Goal: Task Accomplishment & Management: Manage account settings

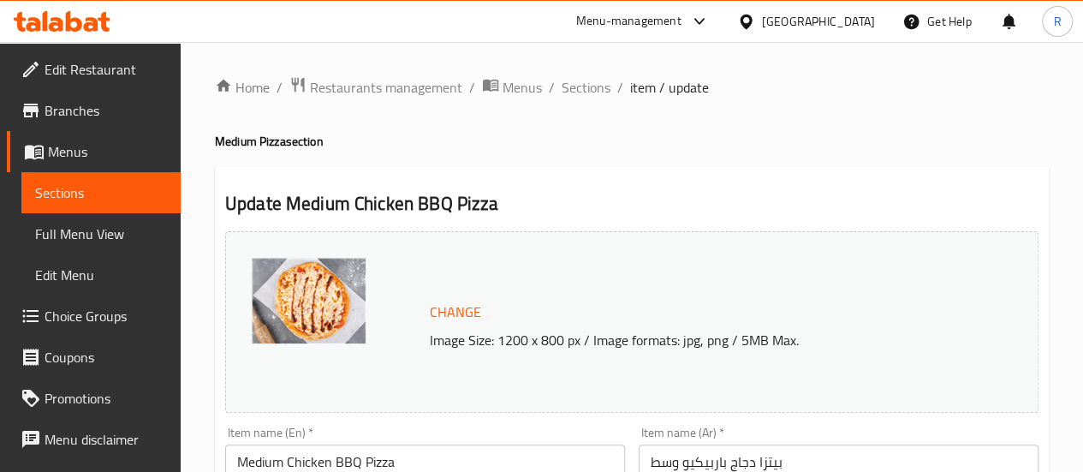
click at [57, 22] on icon at bounding box center [62, 21] width 97 height 21
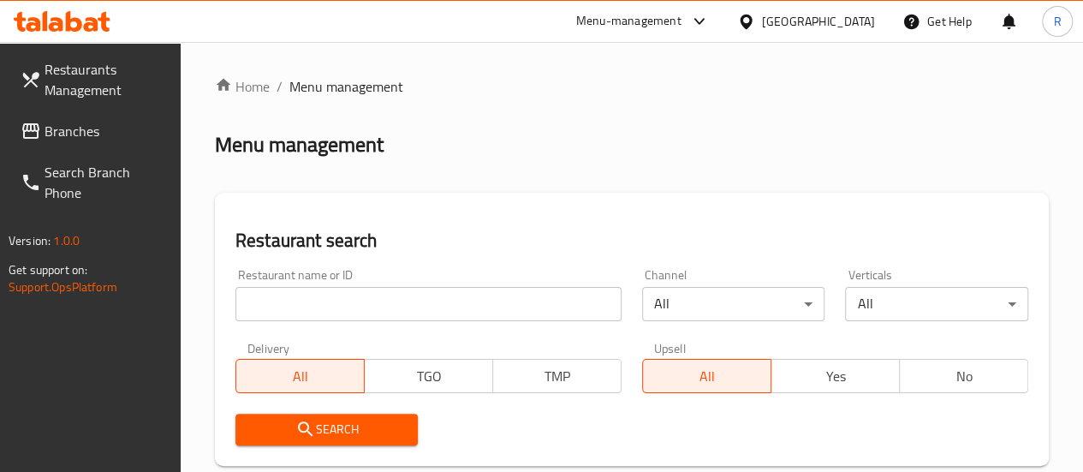
click at [80, 156] on link "Search Branch Phone" at bounding box center [94, 183] width 174 height 62
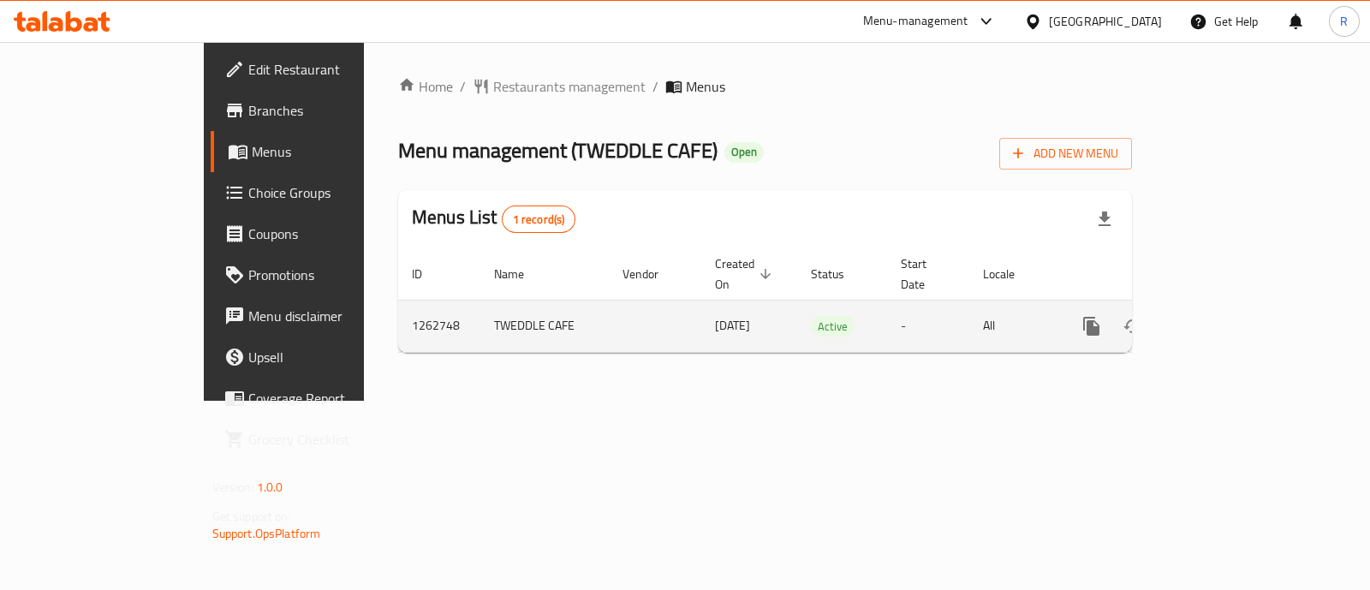
click at [1249, 314] on td "enhanced table" at bounding box center [1153, 326] width 192 height 52
click at [1225, 316] on icon "enhanced table" at bounding box center [1214, 326] width 21 height 21
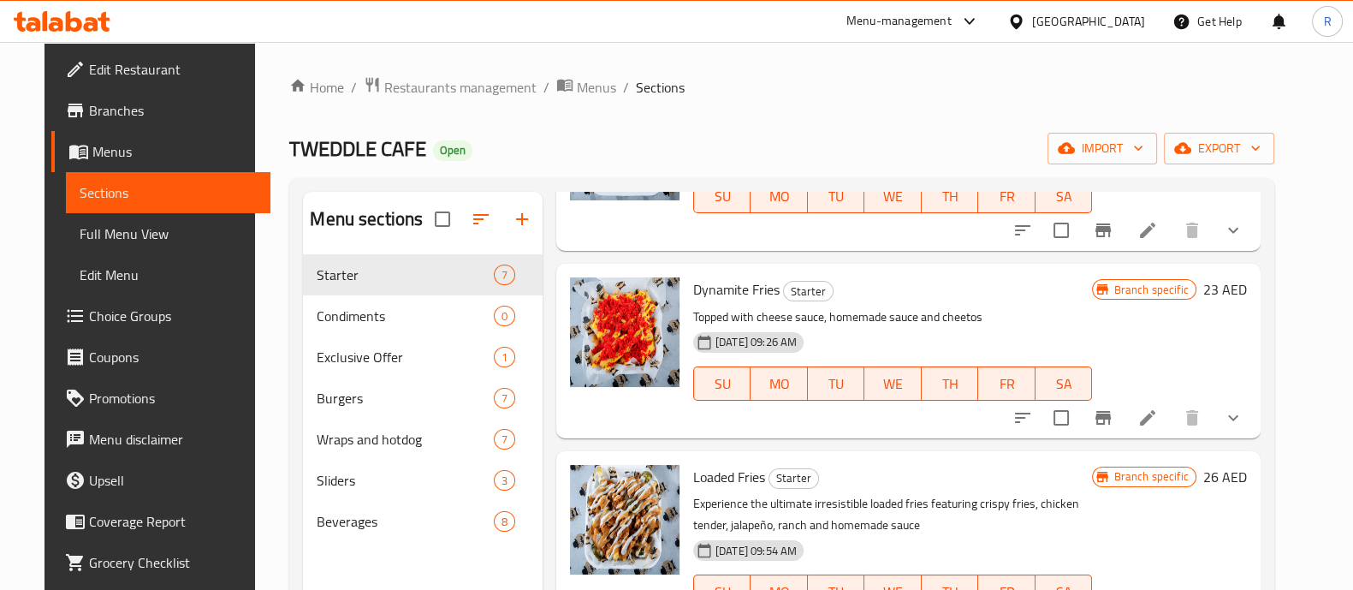
scroll to position [213, 0]
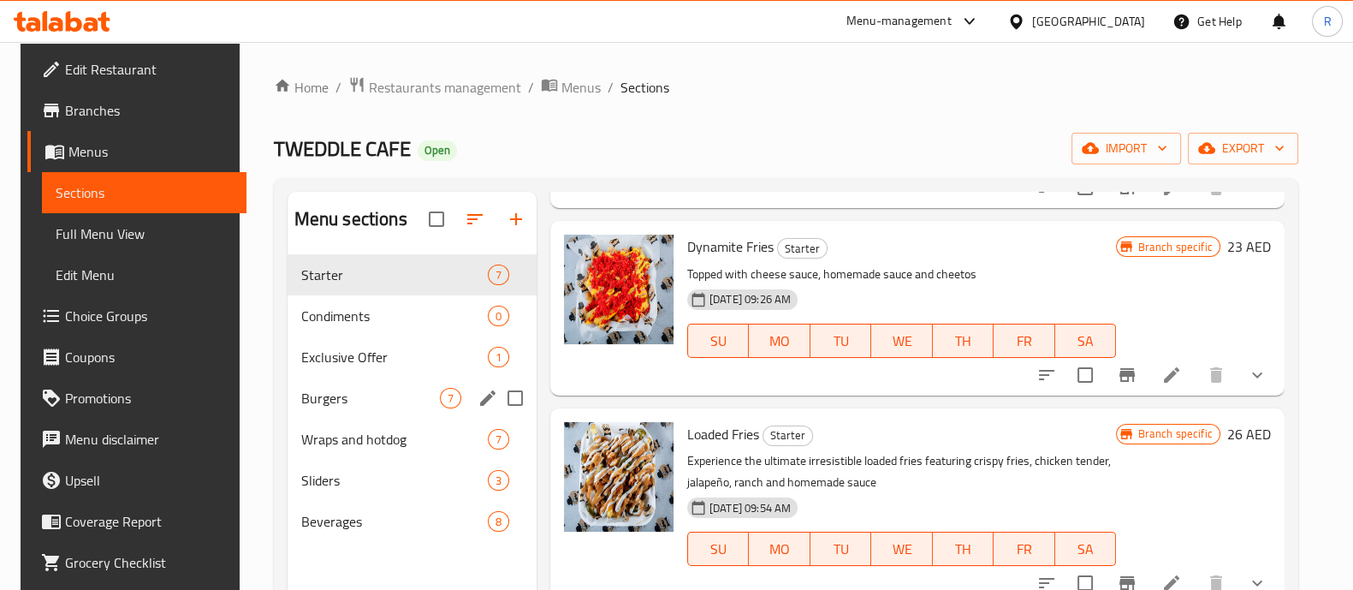
click at [297, 387] on div "Burgers 7" at bounding box center [412, 397] width 249 height 41
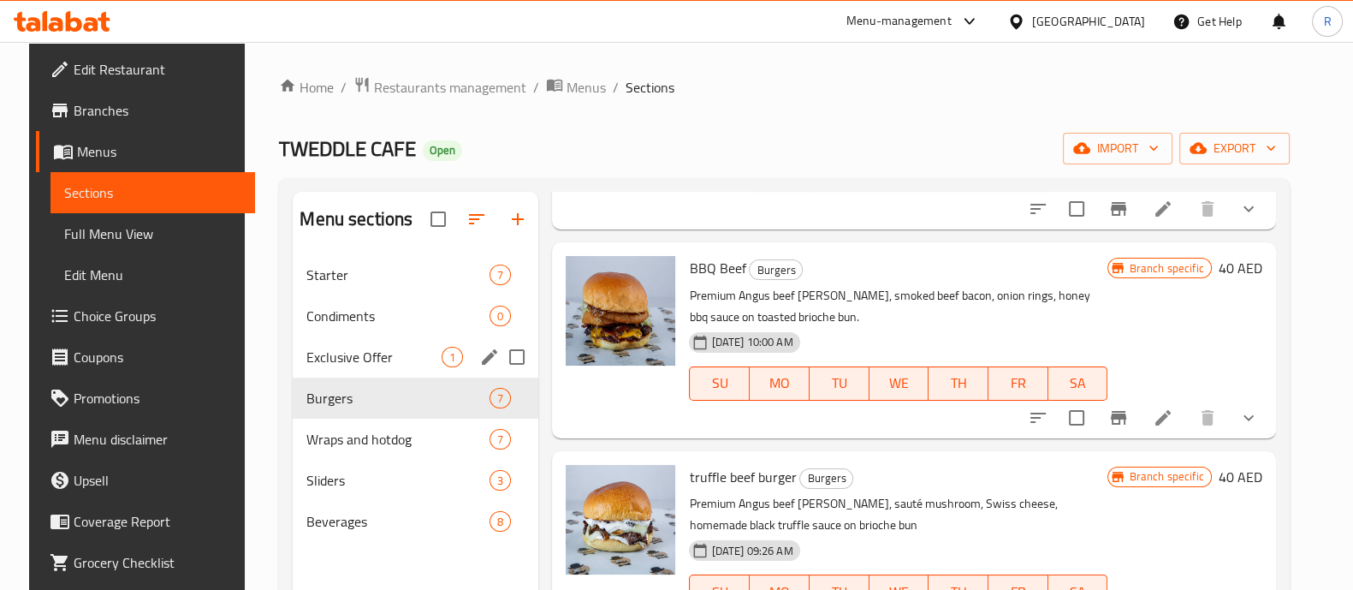
click at [317, 344] on div "Exclusive Offer 1" at bounding box center [416, 356] width 246 height 41
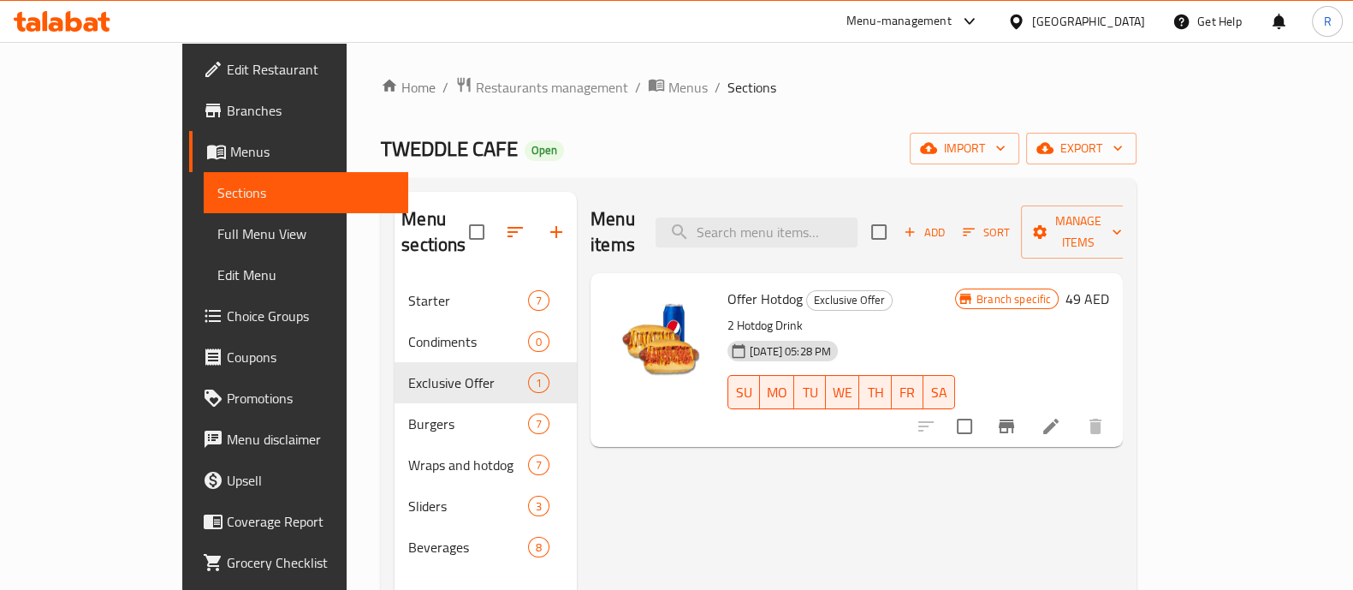
click at [395, 273] on nav "Starter 7 Condiments 0 Exclusive Offer 1 Burgers 7 Wraps and hotdog 7 Sliders 3…" at bounding box center [486, 423] width 182 height 301
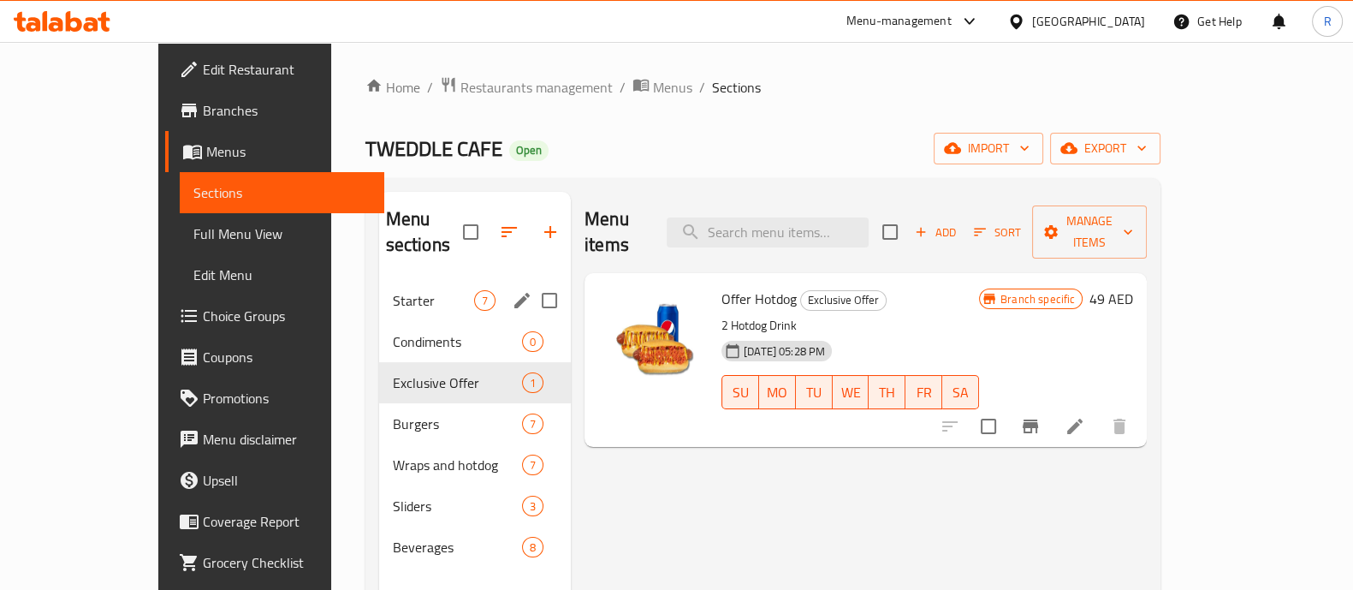
click at [393, 290] on span "Starter" at bounding box center [433, 300] width 81 height 21
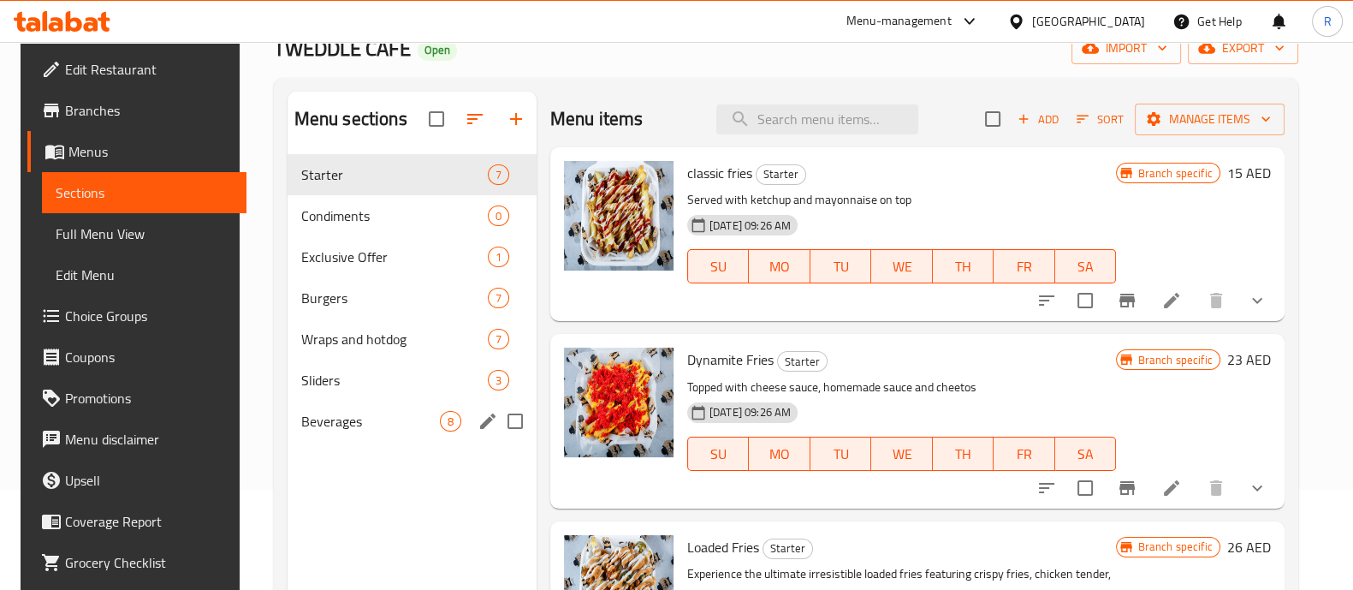
scroll to position [213, 0]
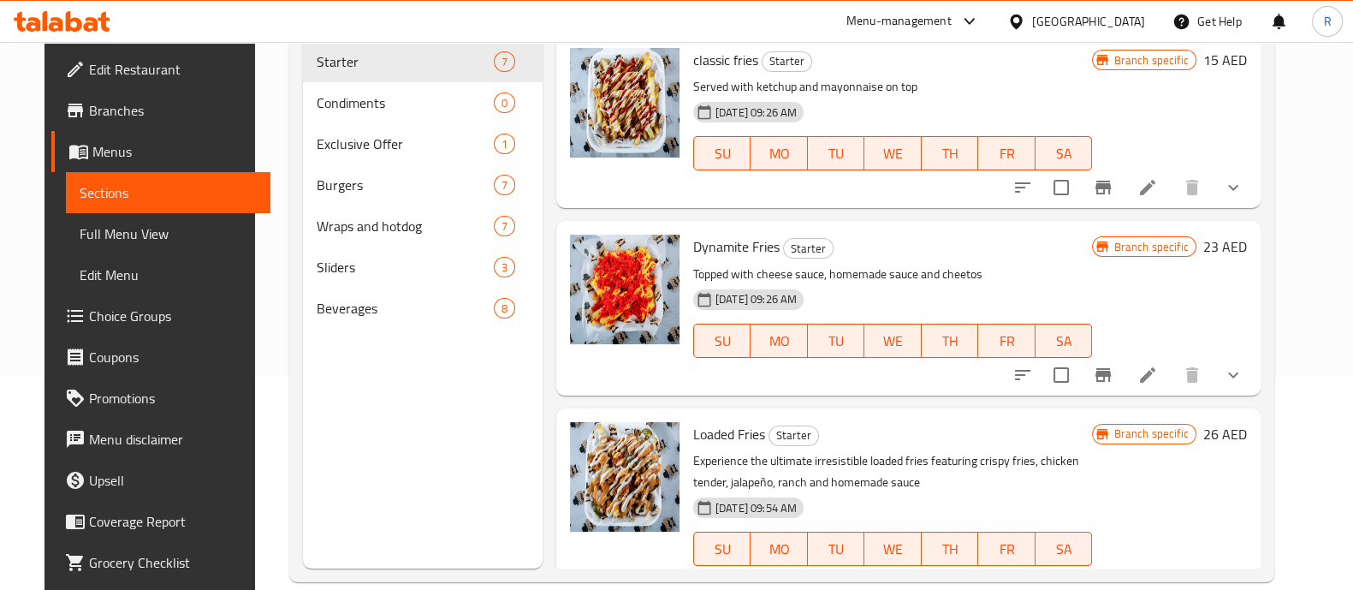
click at [350, 341] on div "Menu sections Starter 7 Condiments 0 Exclusive Offer 1 Burgers 7 Wraps and hotd…" at bounding box center [423, 274] width 240 height 590
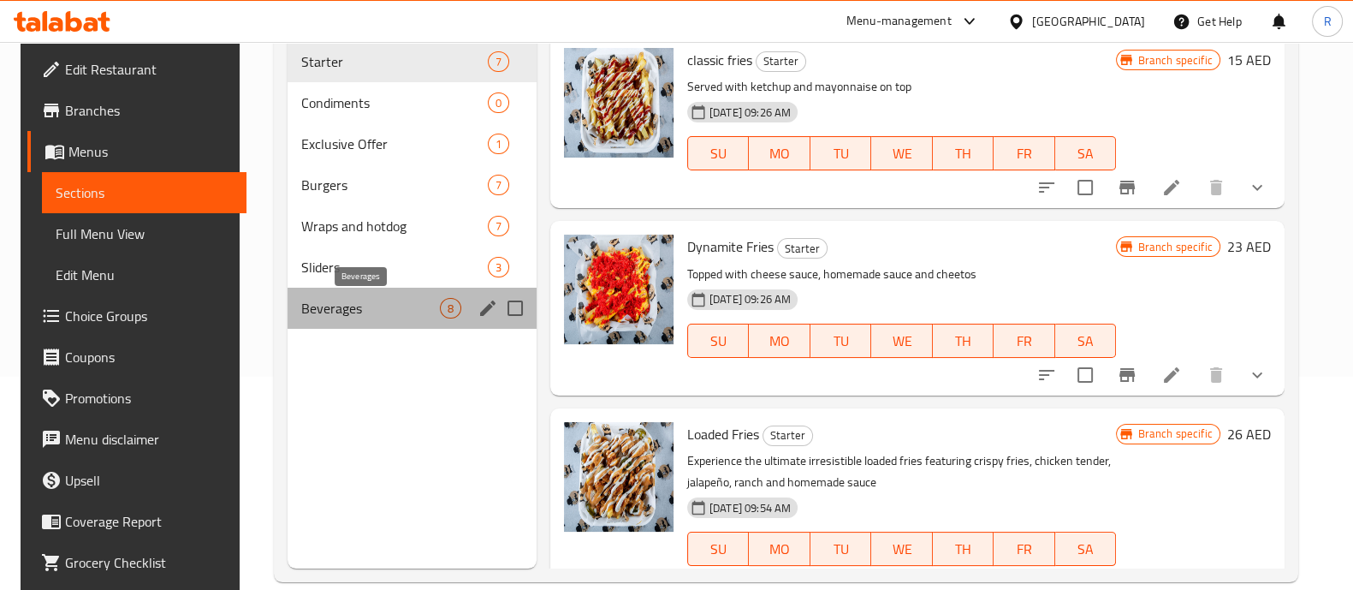
click at [351, 314] on span "Beverages" at bounding box center [370, 308] width 139 height 21
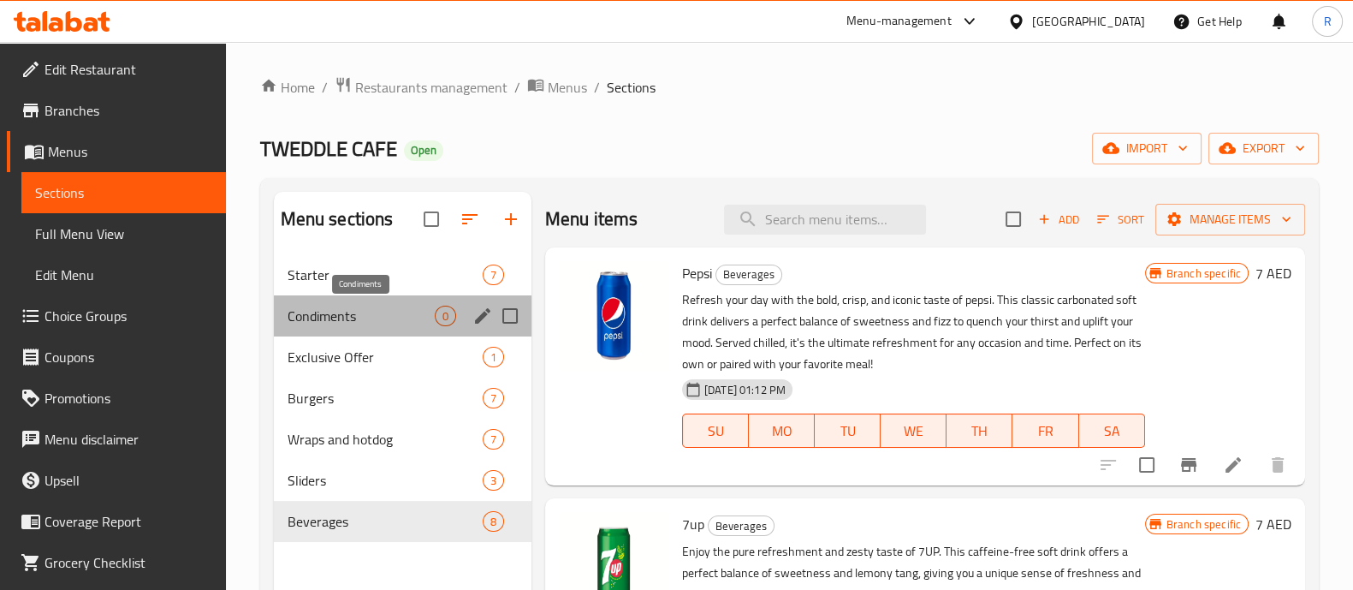
click at [351, 314] on span "Condiments" at bounding box center [361, 316] width 147 height 21
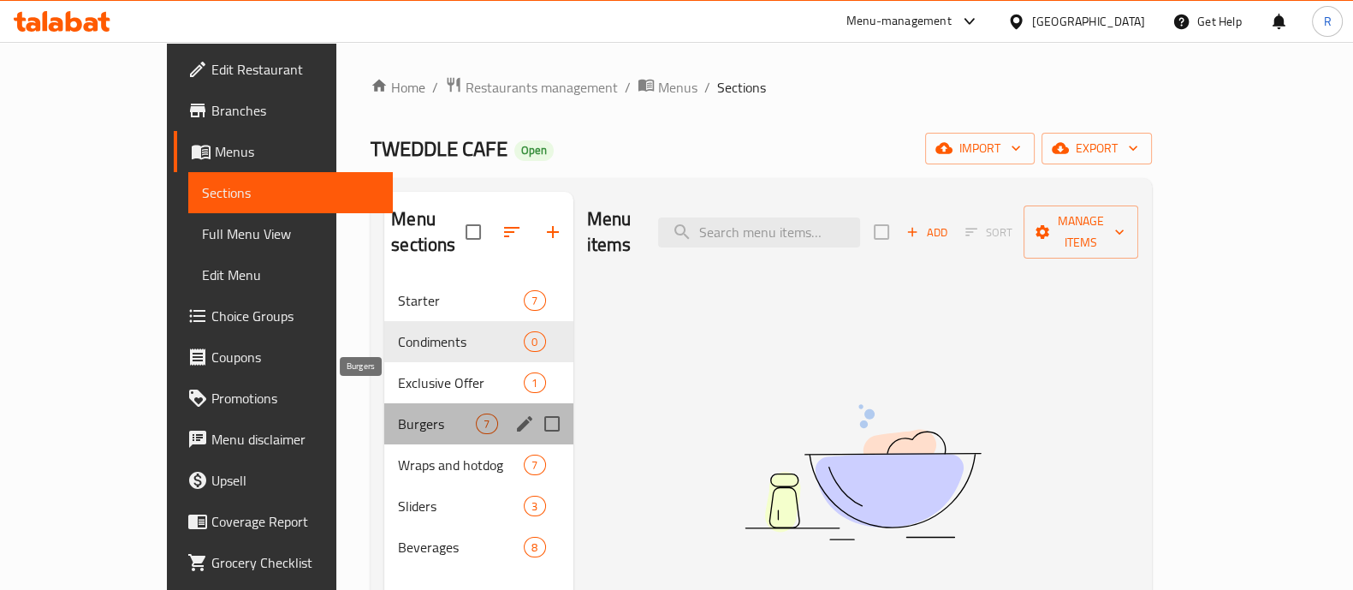
click at [398, 413] on span "Burgers" at bounding box center [437, 423] width 78 height 21
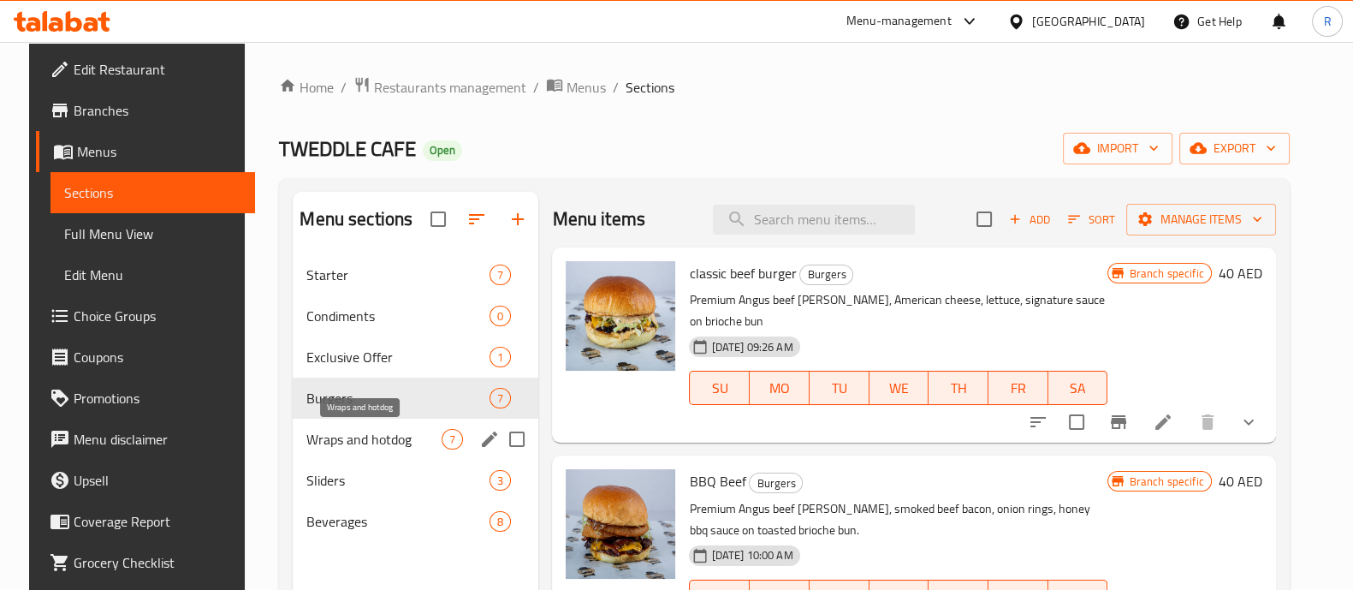
click at [351, 433] on span "Wraps and hotdog" at bounding box center [373, 439] width 135 height 21
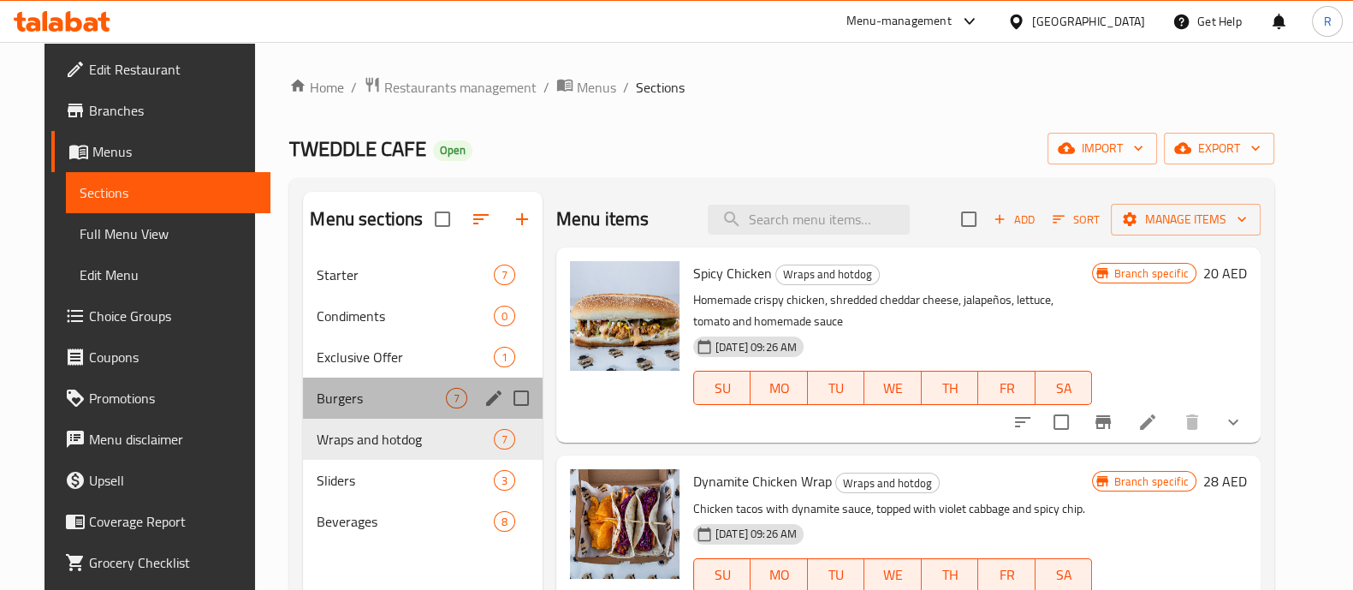
click at [380, 383] on div "Burgers 7" at bounding box center [423, 397] width 240 height 41
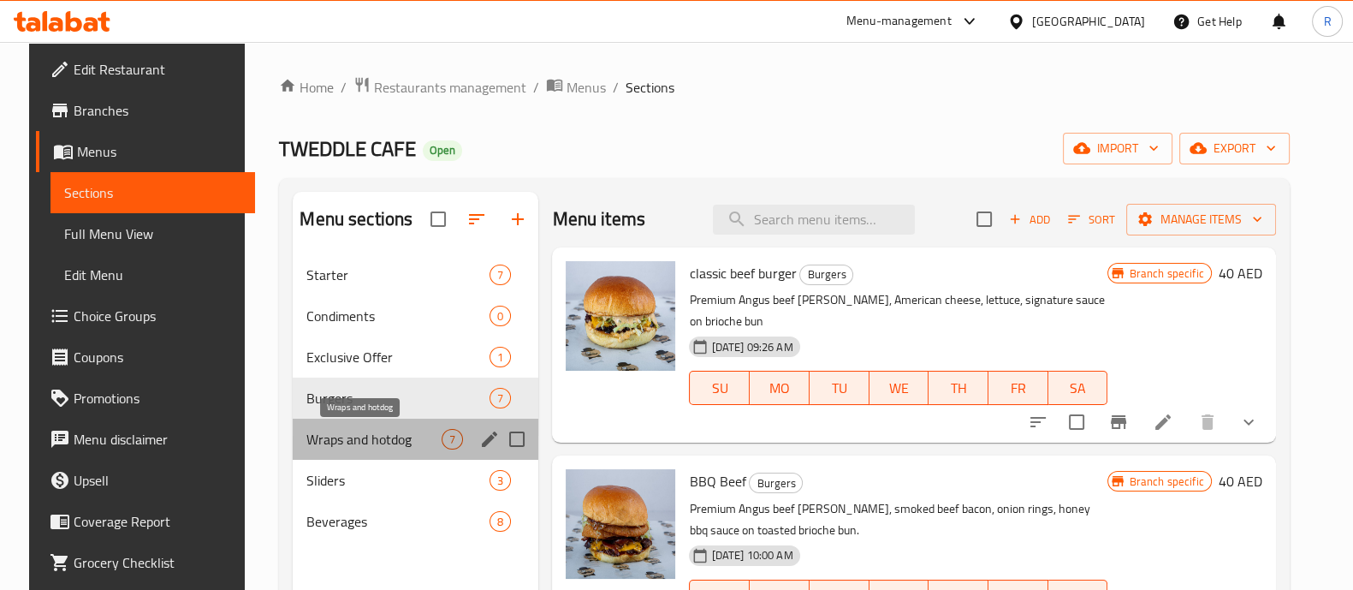
click at [365, 439] on span "Wraps and hotdog" at bounding box center [373, 439] width 135 height 21
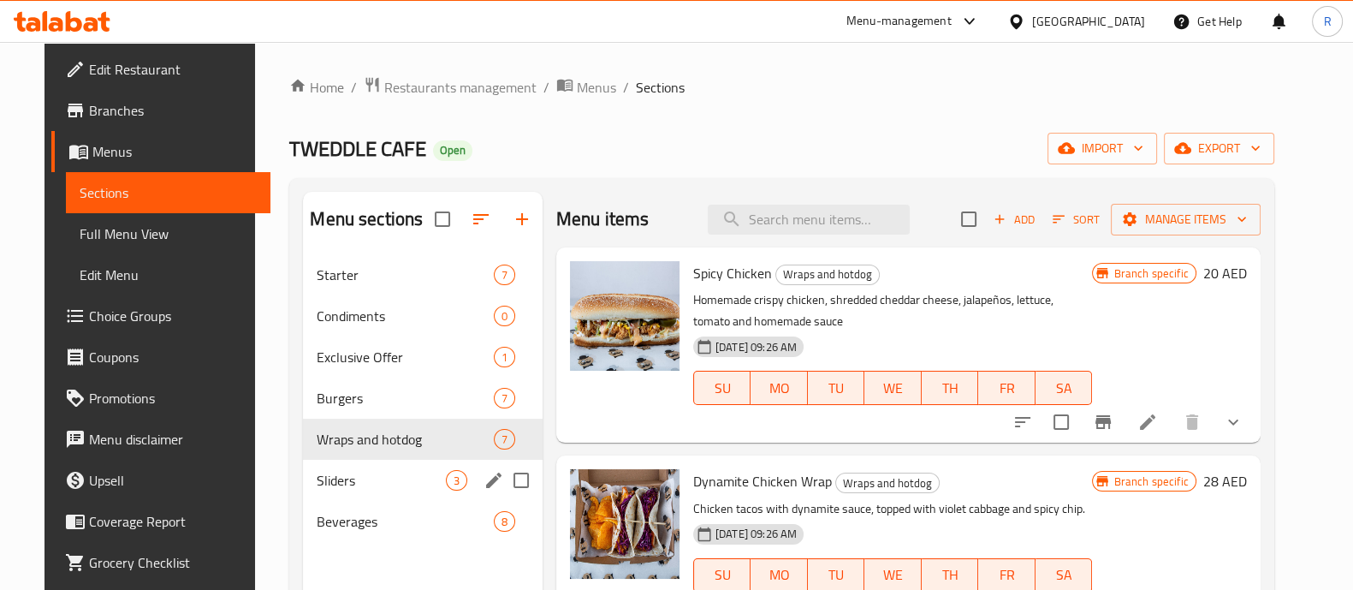
click at [362, 492] on div "Sliders 3" at bounding box center [423, 480] width 240 height 41
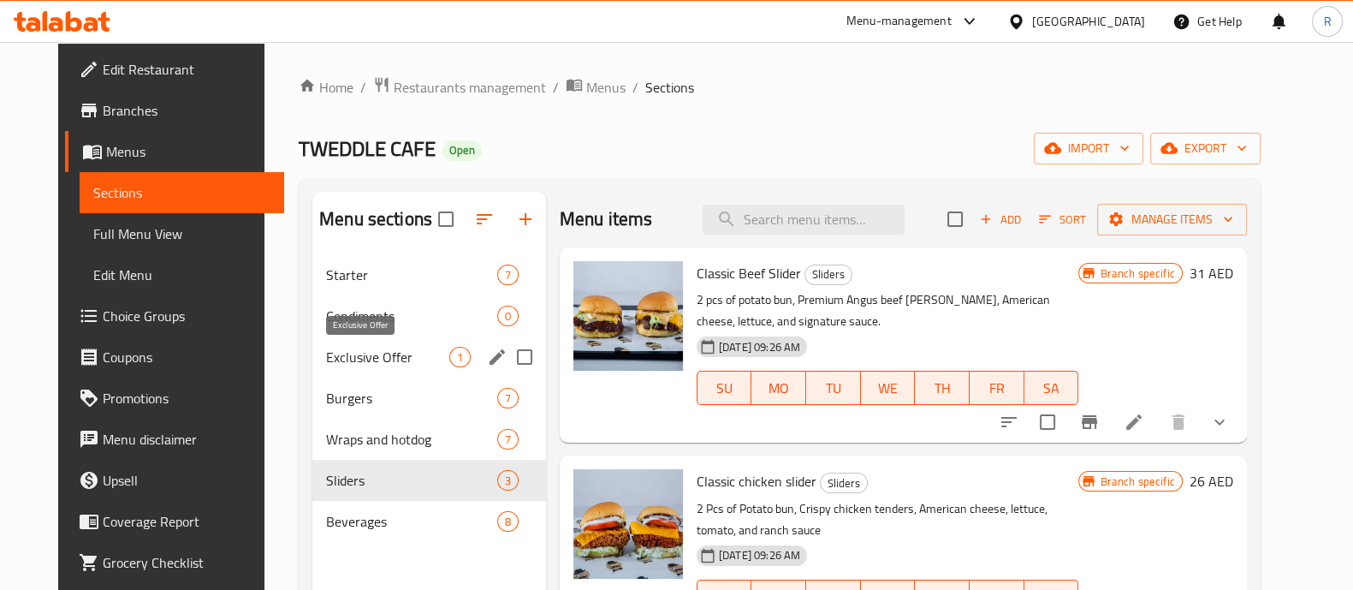
click at [339, 365] on span "Exclusive Offer" at bounding box center [387, 357] width 123 height 21
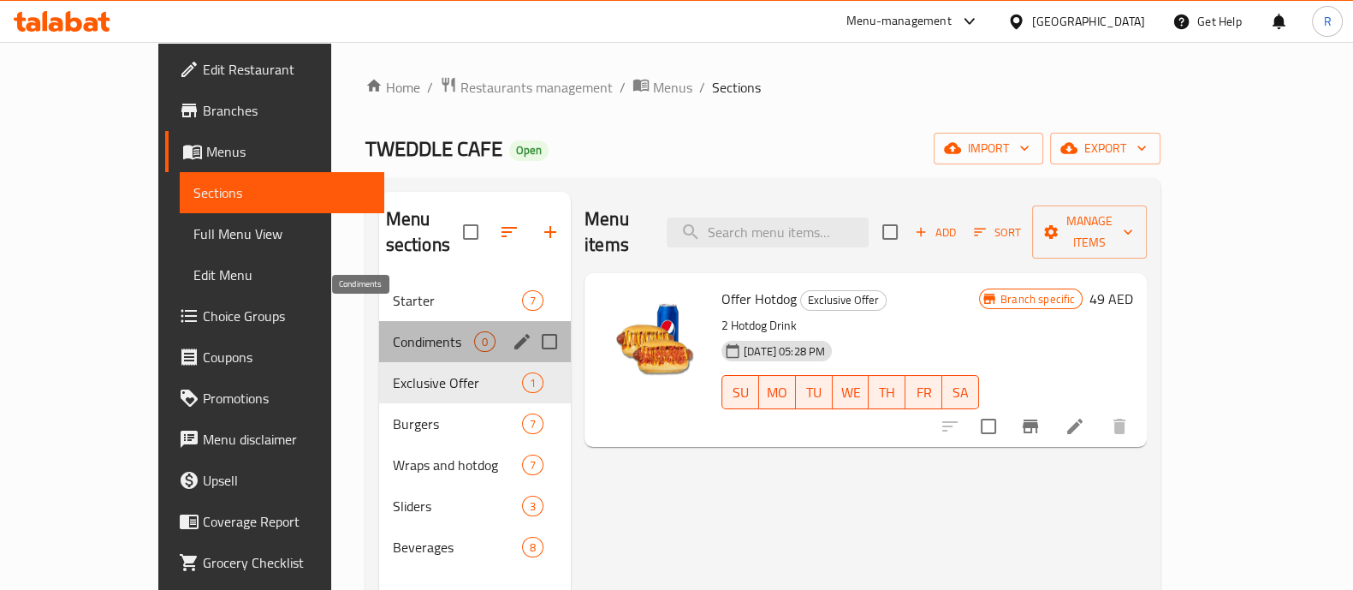
click at [393, 331] on span "Condiments" at bounding box center [433, 341] width 81 height 21
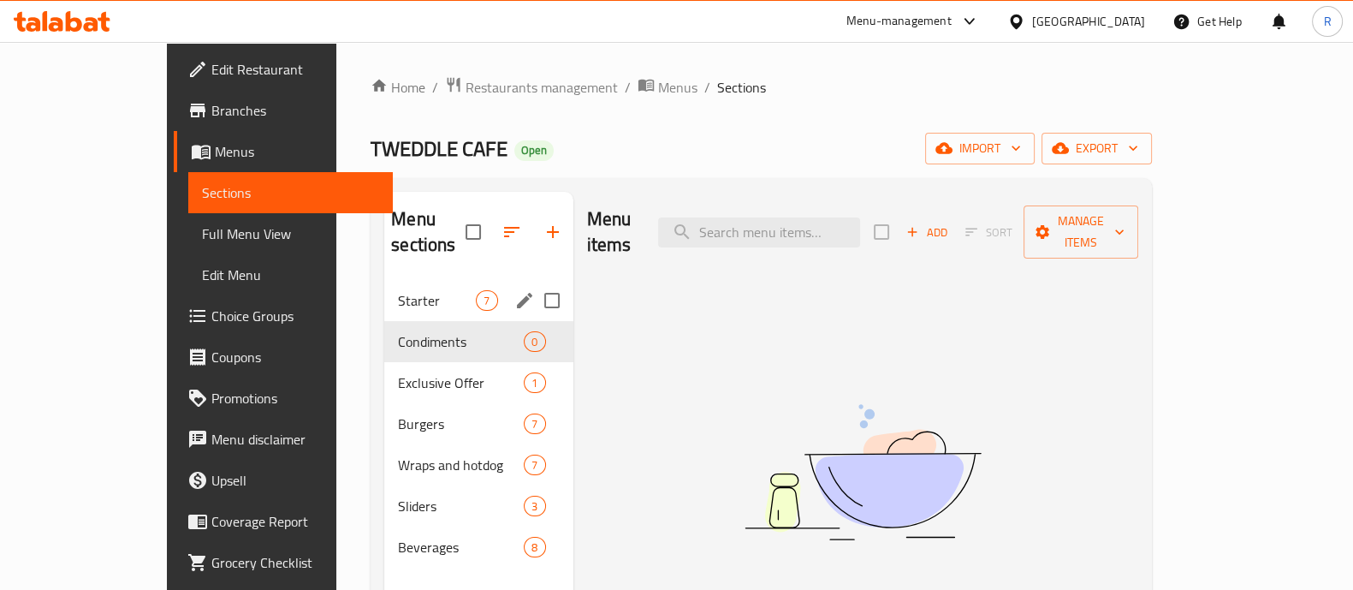
click at [384, 288] on div "Starter 7" at bounding box center [478, 300] width 188 height 41
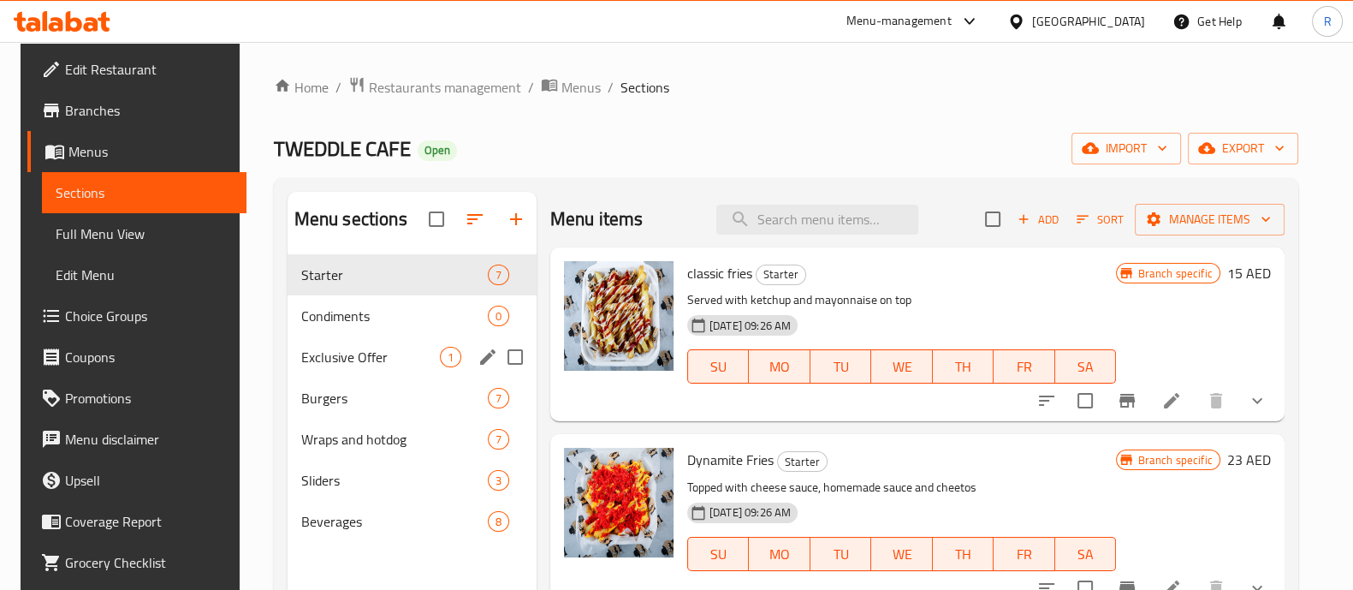
click at [348, 343] on div "Exclusive Offer 1" at bounding box center [412, 356] width 249 height 41
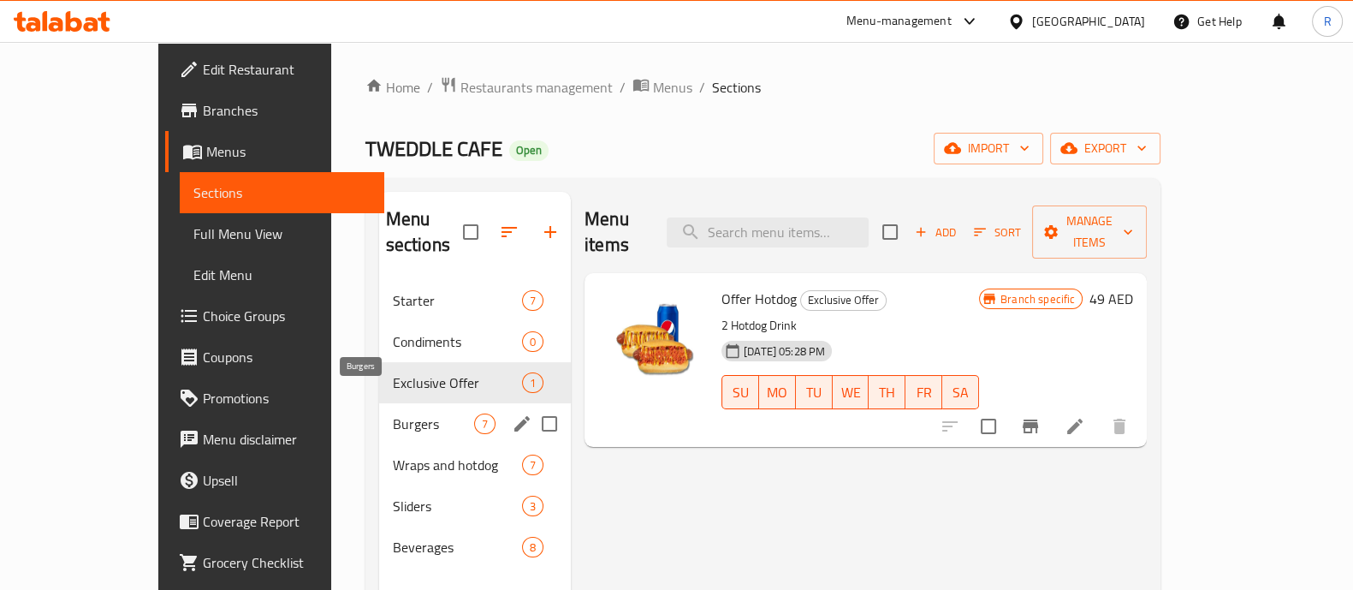
click at [393, 413] on span "Burgers" at bounding box center [433, 423] width 81 height 21
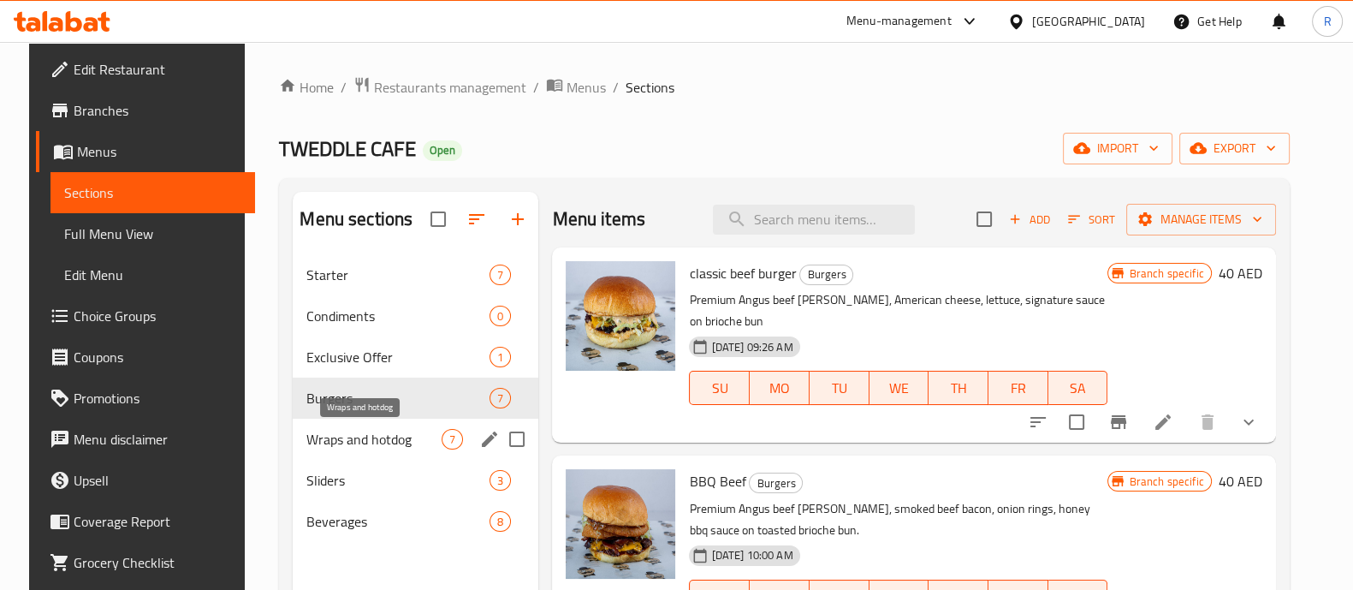
click at [356, 429] on span "Wraps and hotdog" at bounding box center [373, 439] width 135 height 21
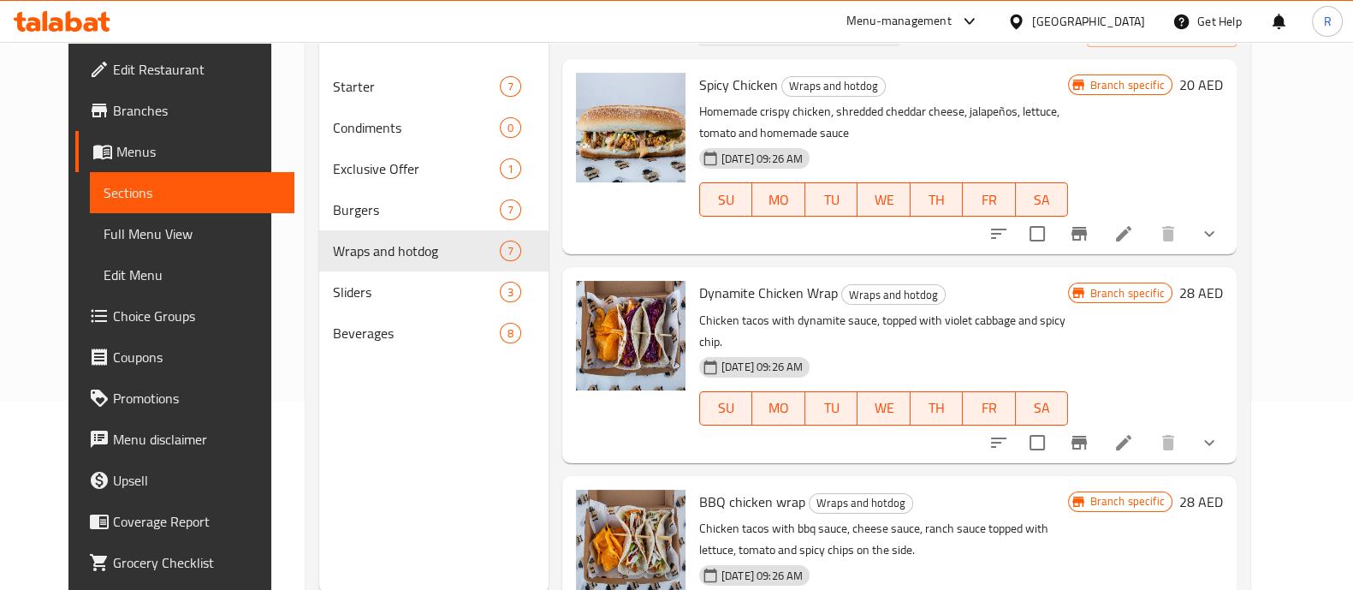
scroll to position [240, 0]
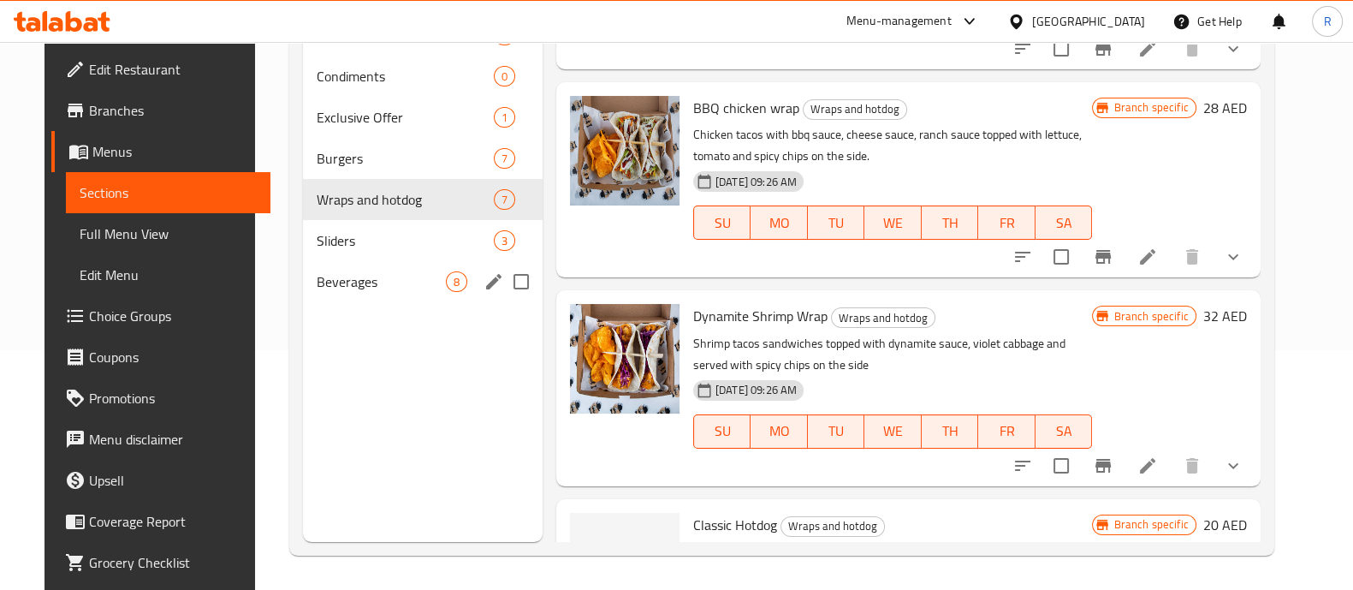
click at [372, 258] on div "Sliders 3" at bounding box center [423, 240] width 240 height 41
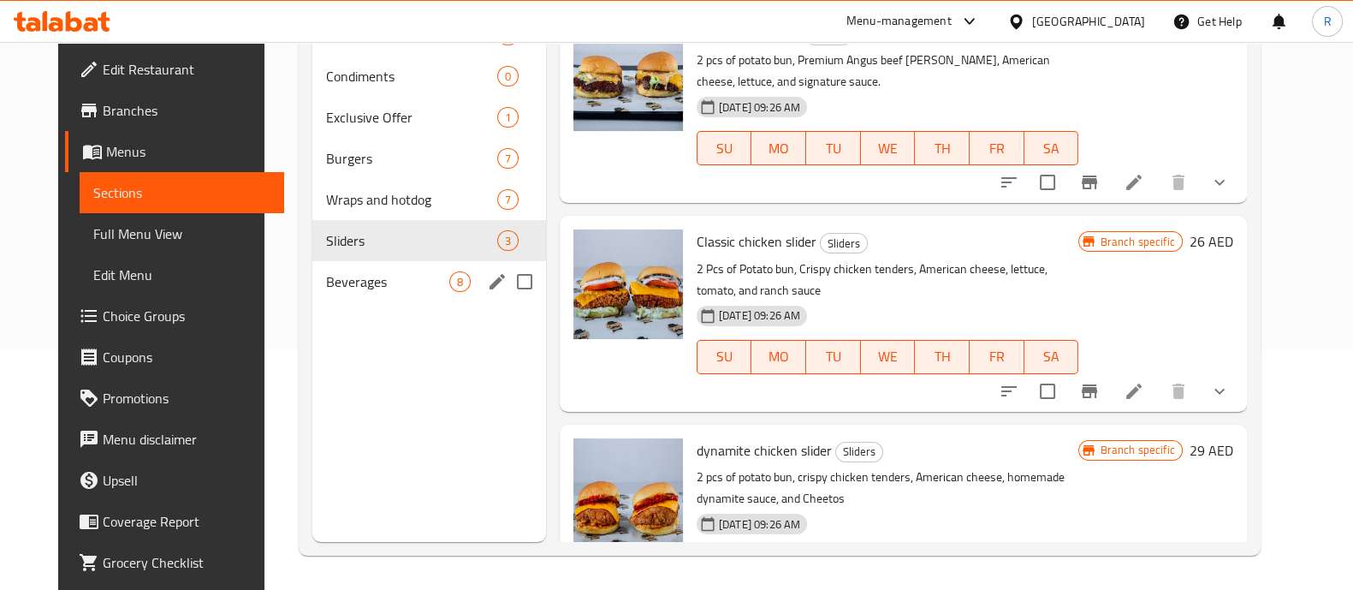
click at [329, 294] on div "Beverages 8" at bounding box center [429, 281] width 234 height 41
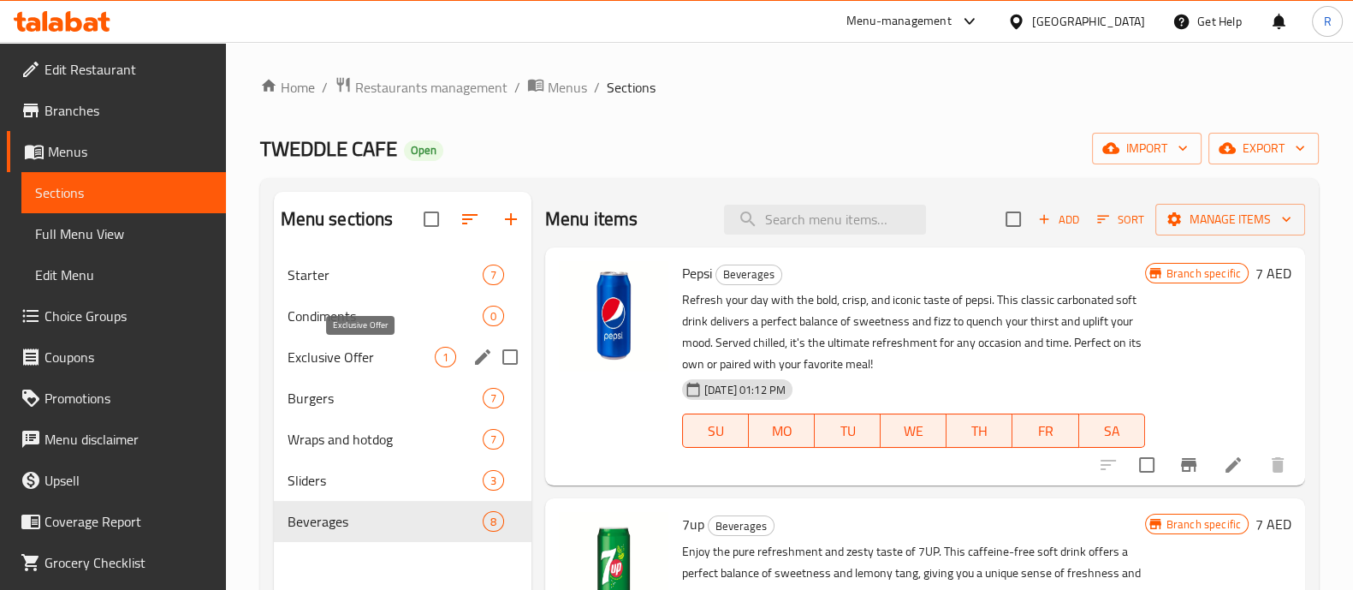
click at [407, 360] on span "Exclusive Offer" at bounding box center [361, 357] width 147 height 21
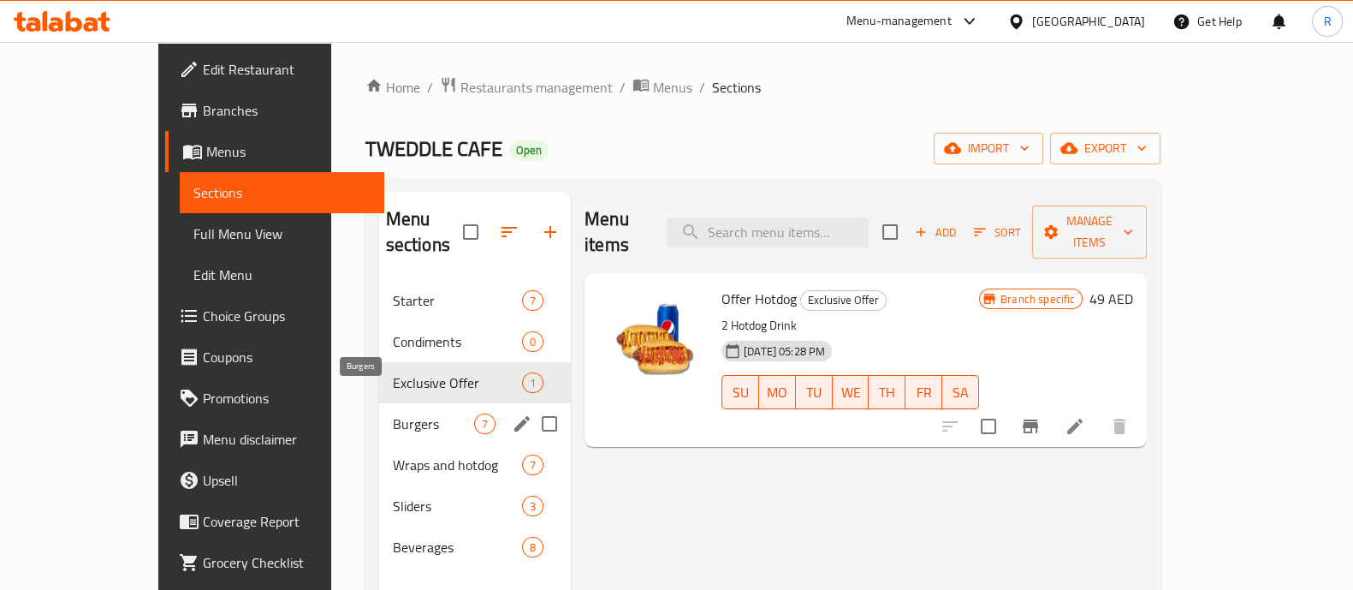
click at [379, 408] on div "Burgers 7" at bounding box center [475, 423] width 192 height 41
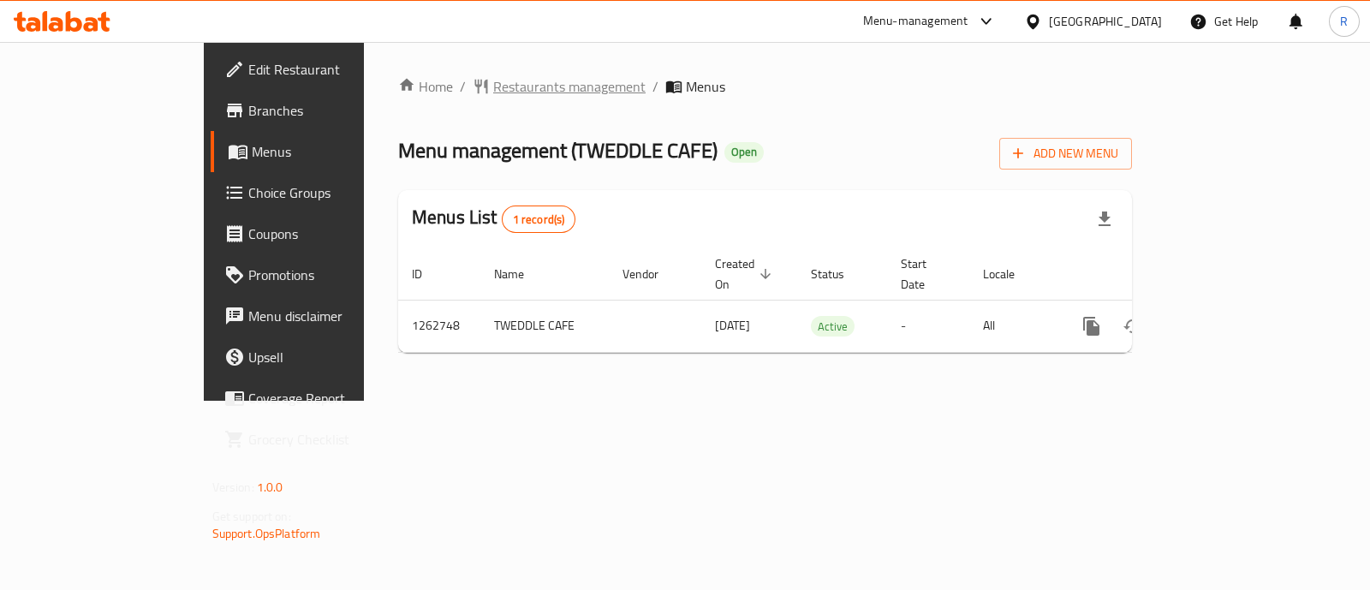
click at [493, 95] on span "Restaurants management" at bounding box center [569, 86] width 152 height 21
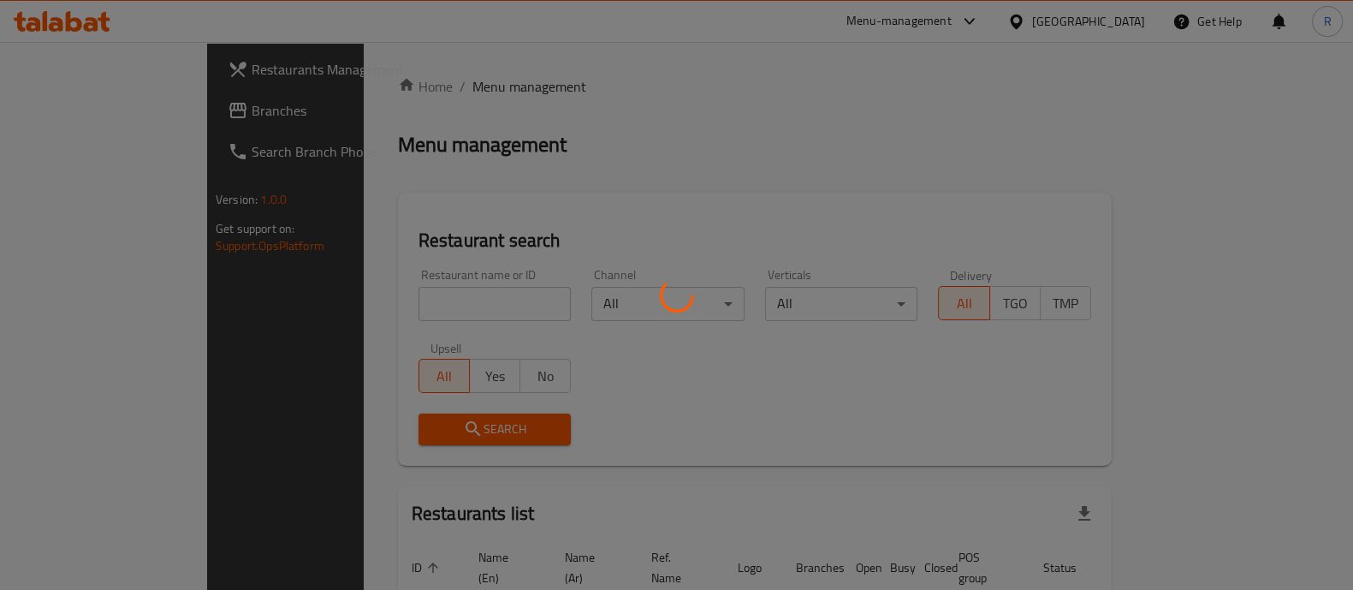
click at [122, 116] on div at bounding box center [676, 295] width 1353 height 590
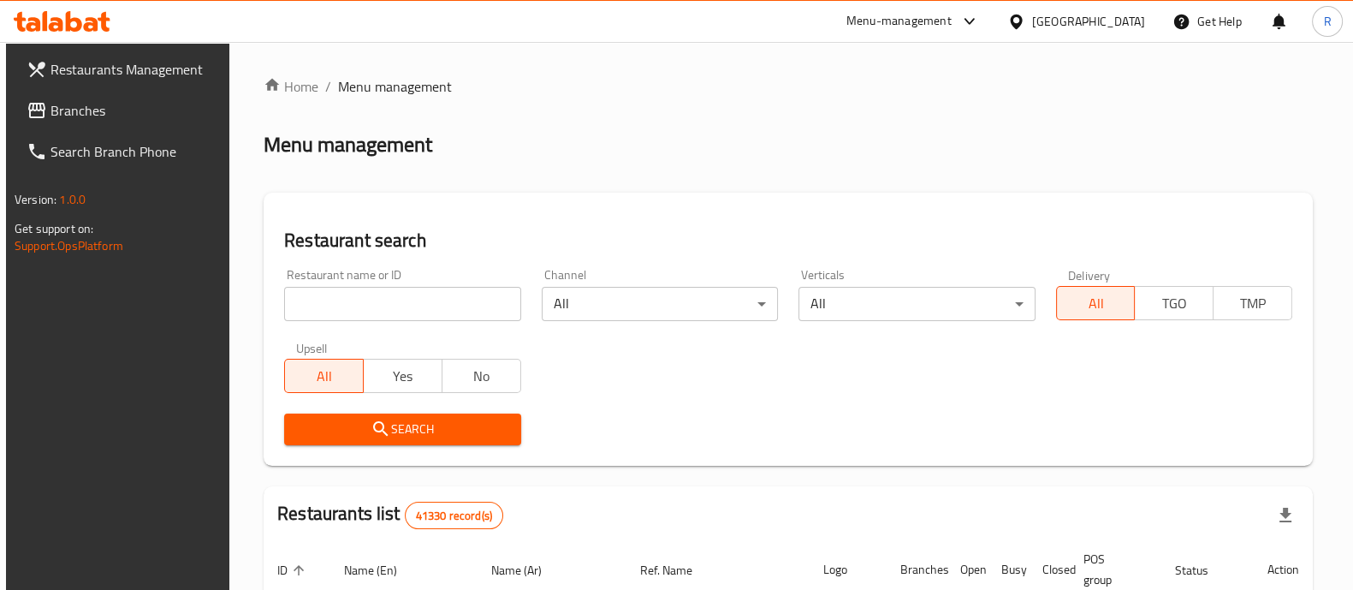
click at [115, 113] on span "Branches" at bounding box center [135, 110] width 168 height 21
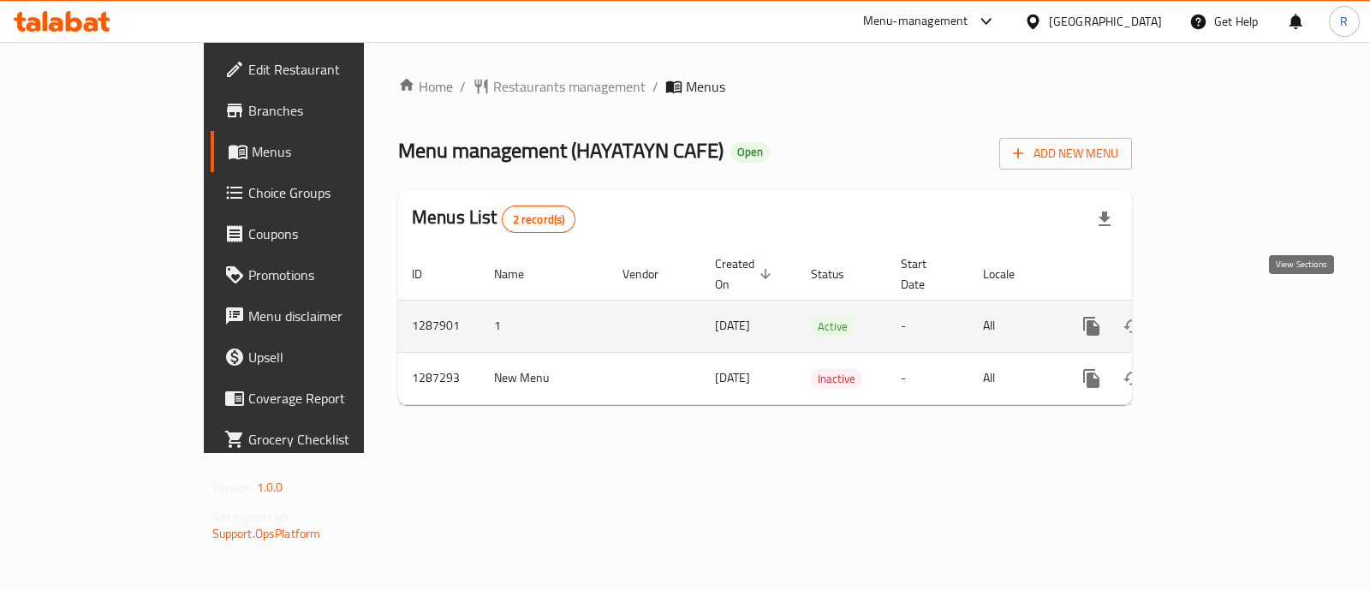
click at [1222, 318] on icon "enhanced table" at bounding box center [1214, 325] width 15 height 15
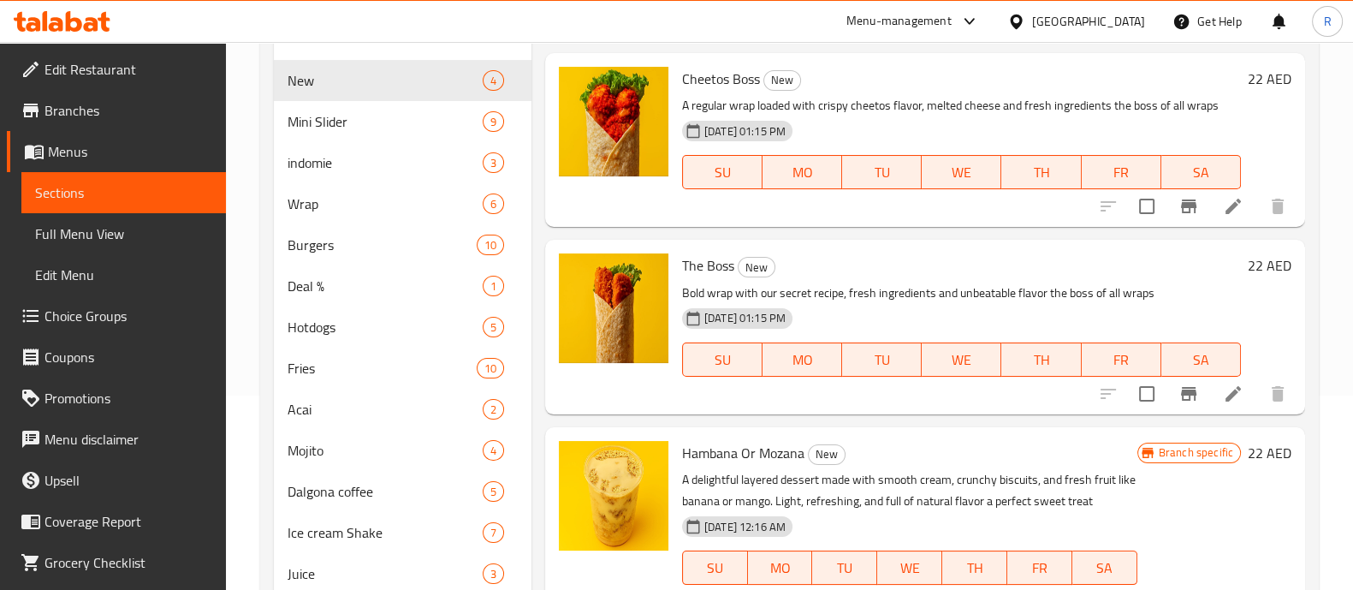
scroll to position [427, 0]
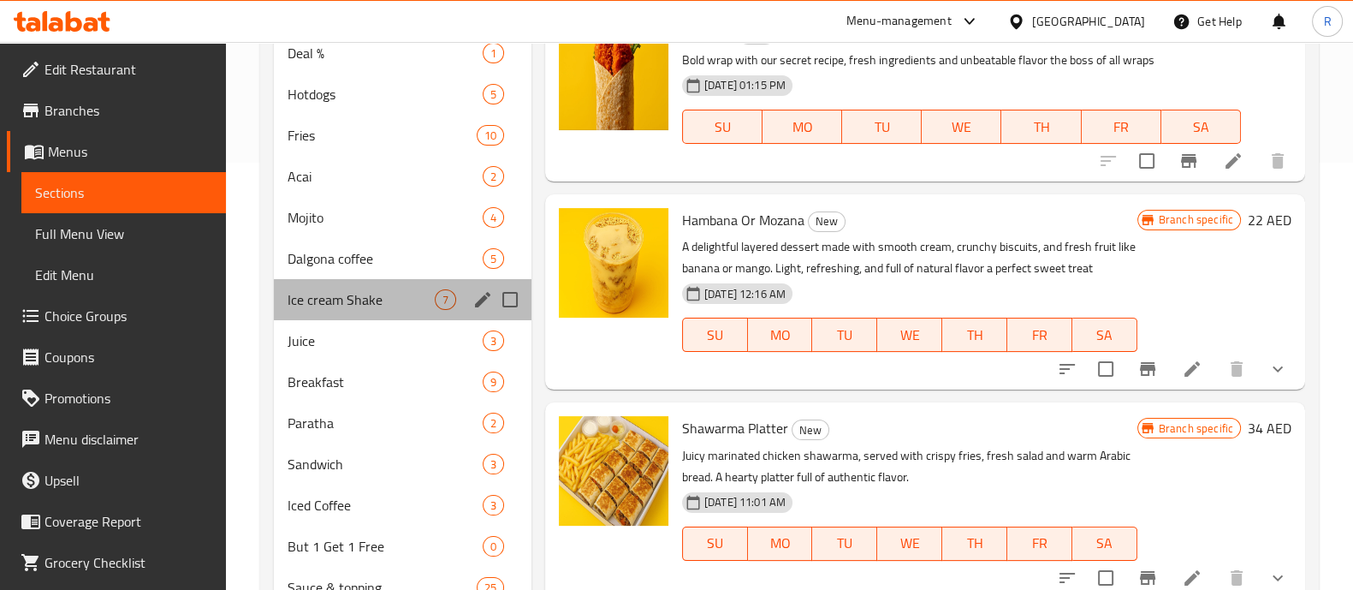
click at [282, 299] on div "Ice cream Shake 7" at bounding box center [403, 299] width 258 height 41
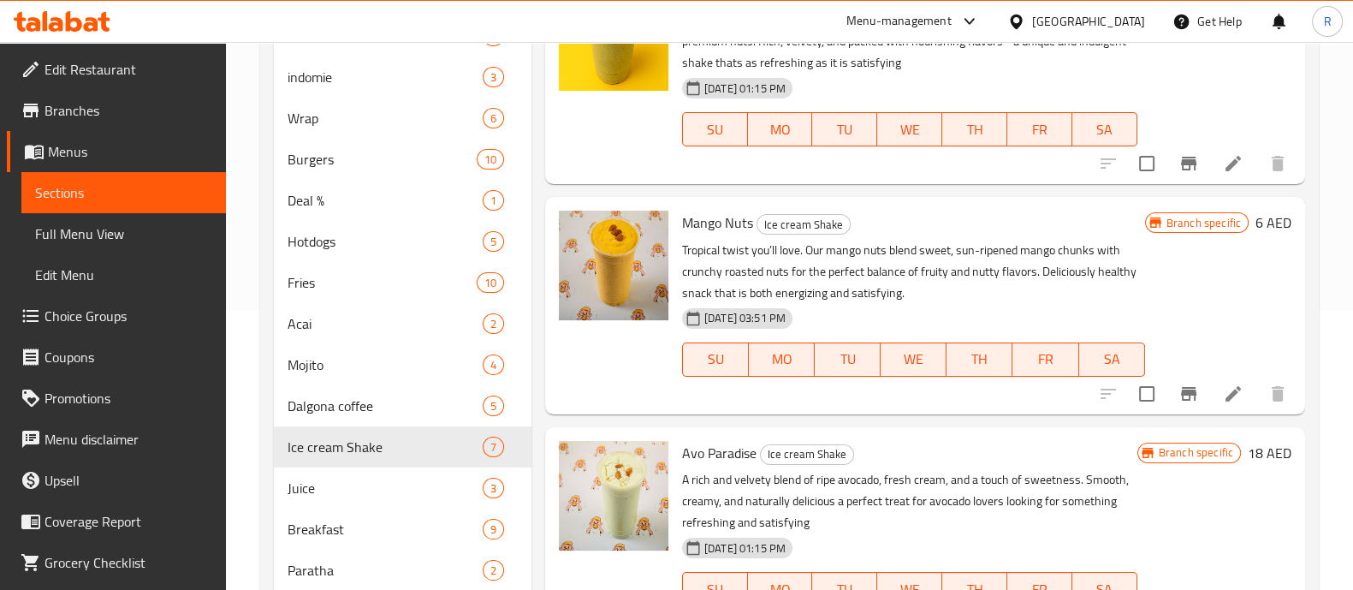
scroll to position [106, 0]
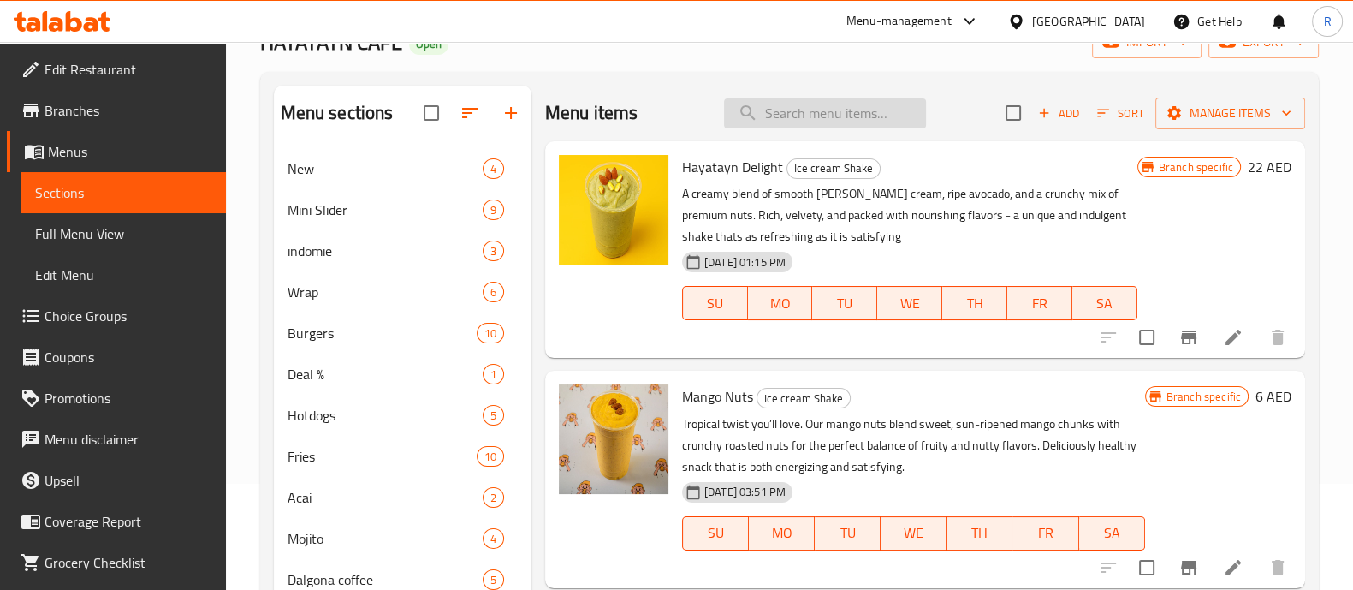
click at [787, 106] on input "search" at bounding box center [825, 113] width 202 height 30
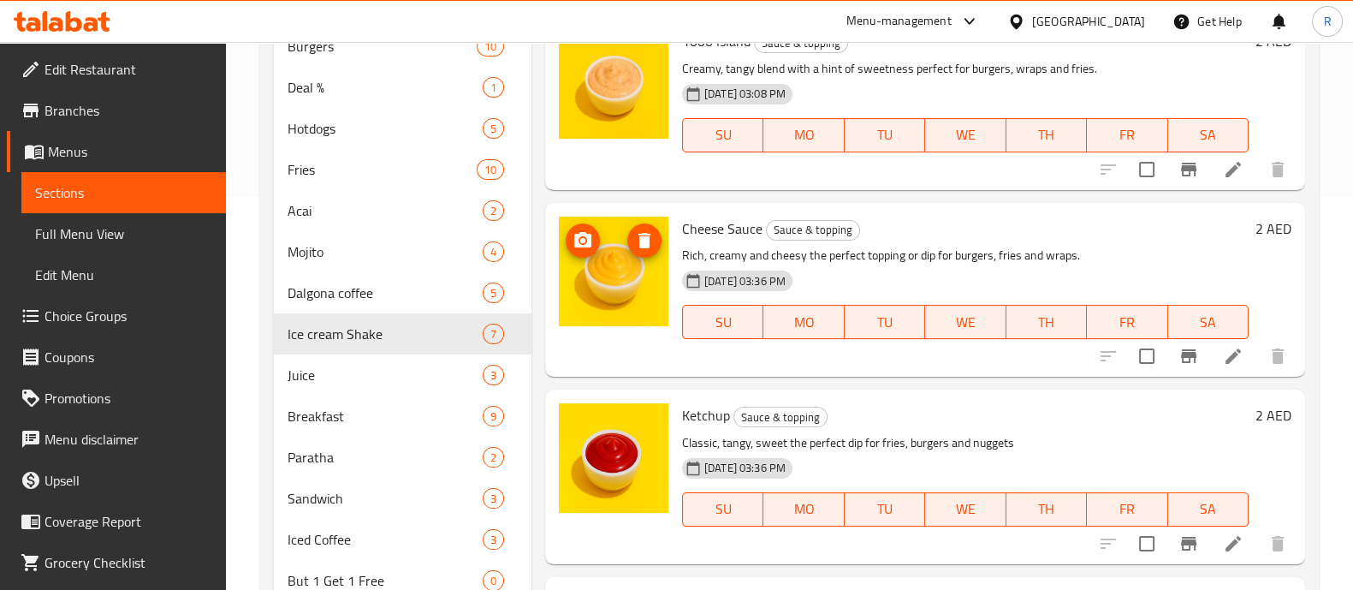
scroll to position [427, 0]
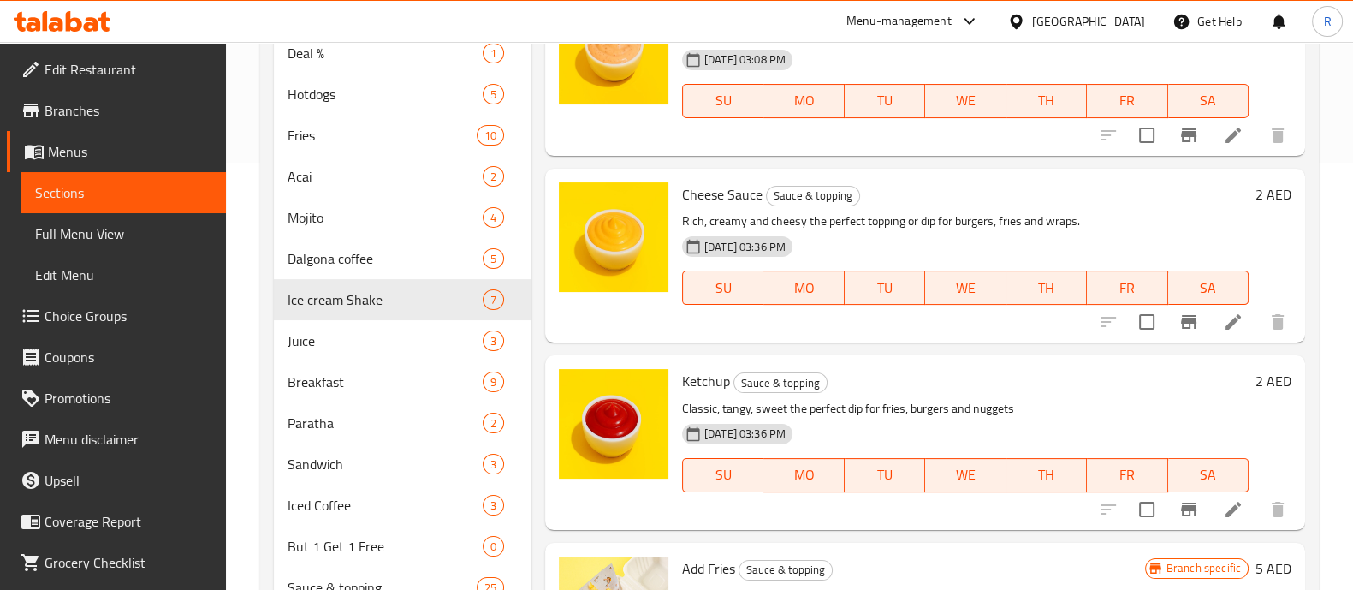
type input "fries"
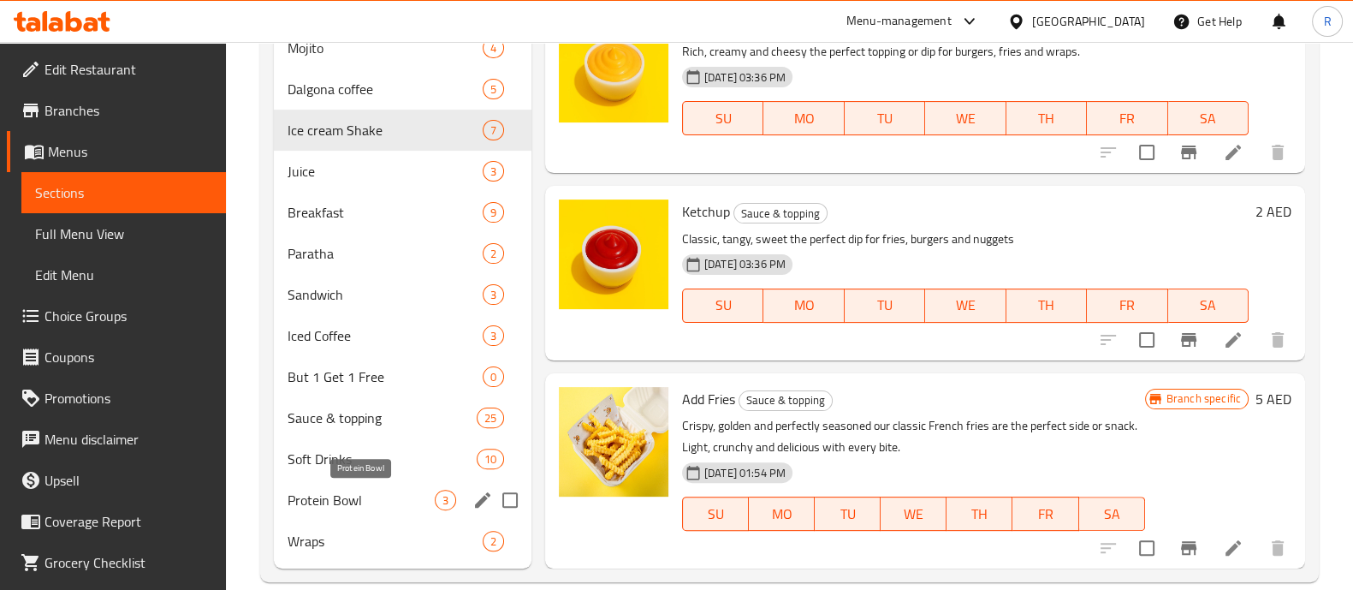
scroll to position [622, 0]
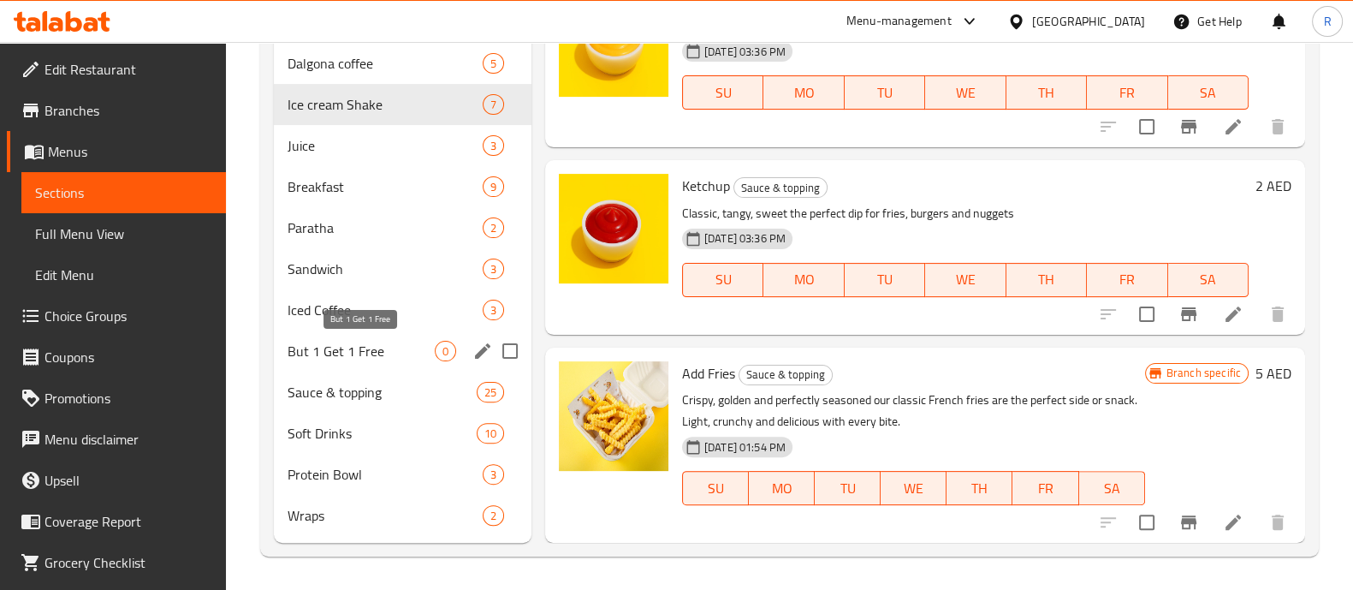
click at [372, 347] on span "But 1 Get 1 Free" at bounding box center [361, 351] width 147 height 21
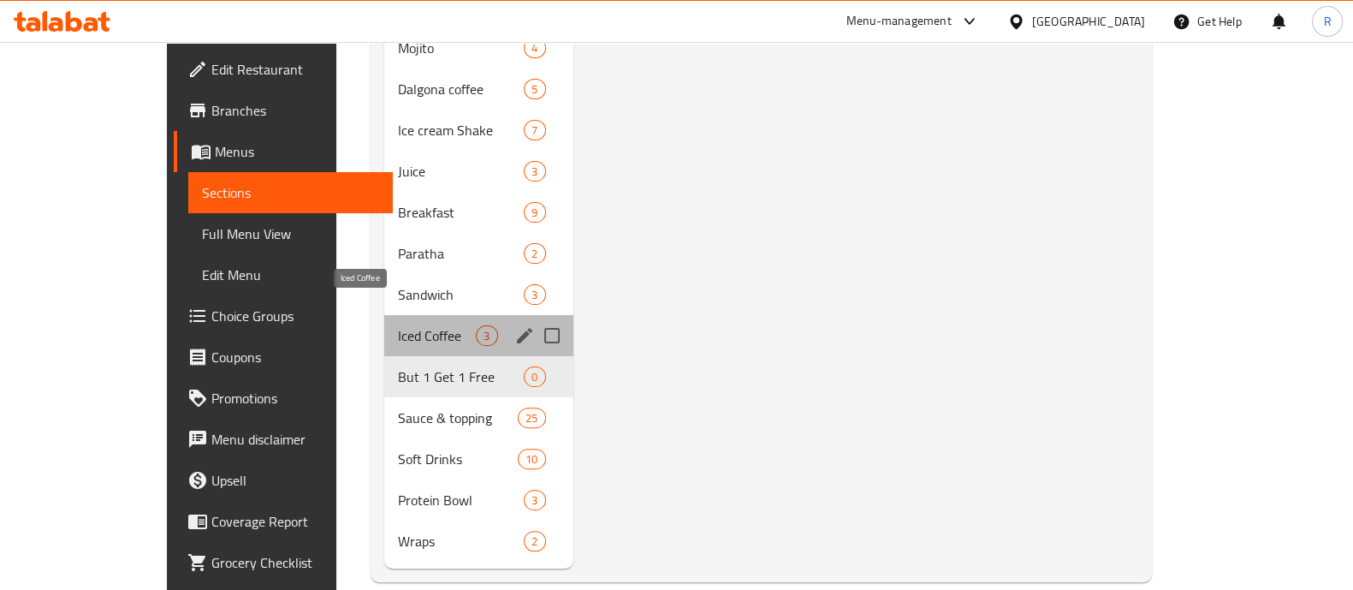
click at [398, 325] on span "Iced Coffee" at bounding box center [437, 335] width 78 height 21
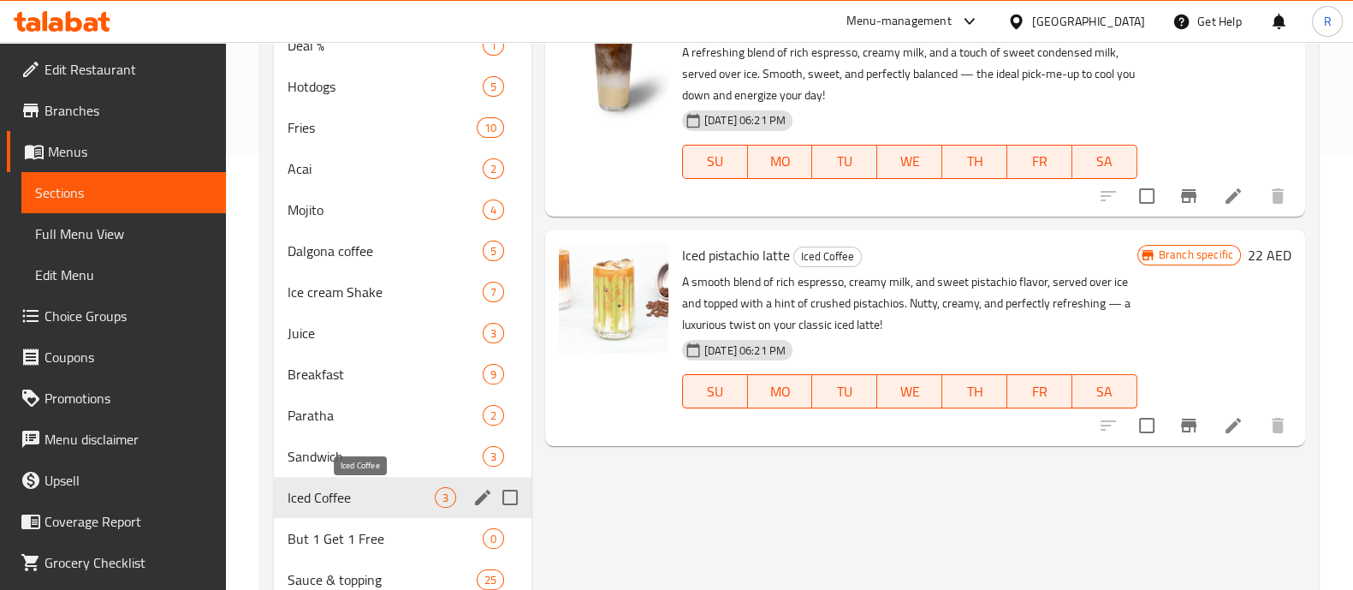
scroll to position [301, 0]
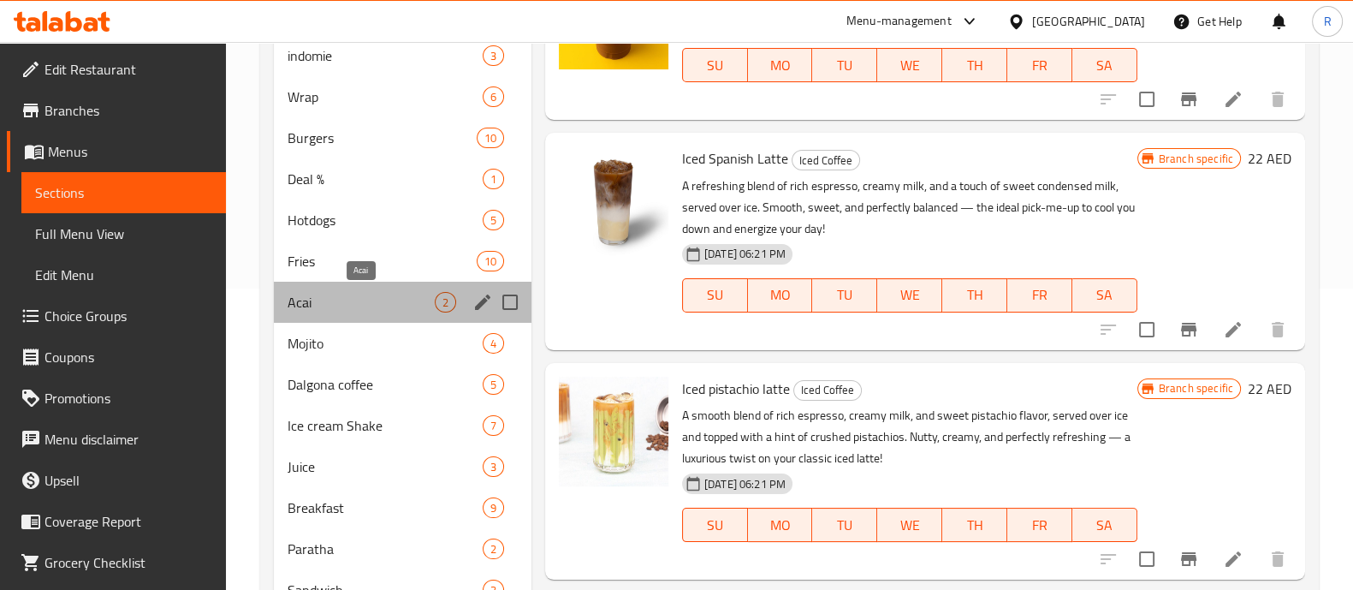
click at [373, 304] on span "Acai" at bounding box center [361, 302] width 147 height 21
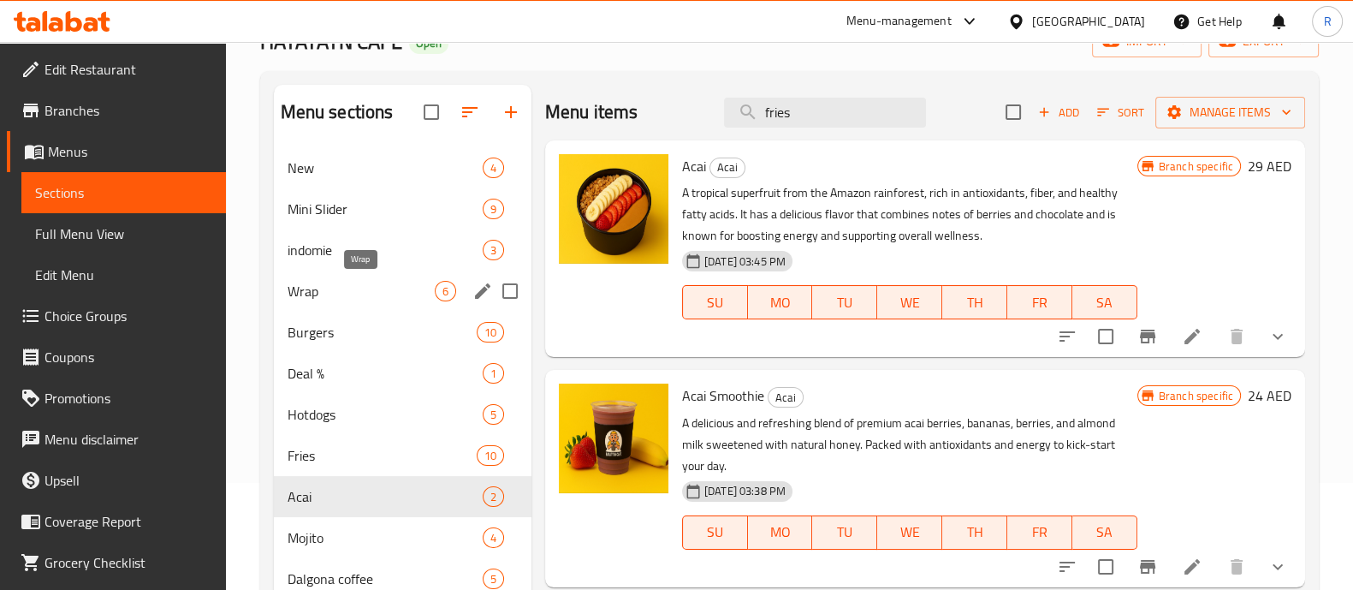
scroll to position [87, 0]
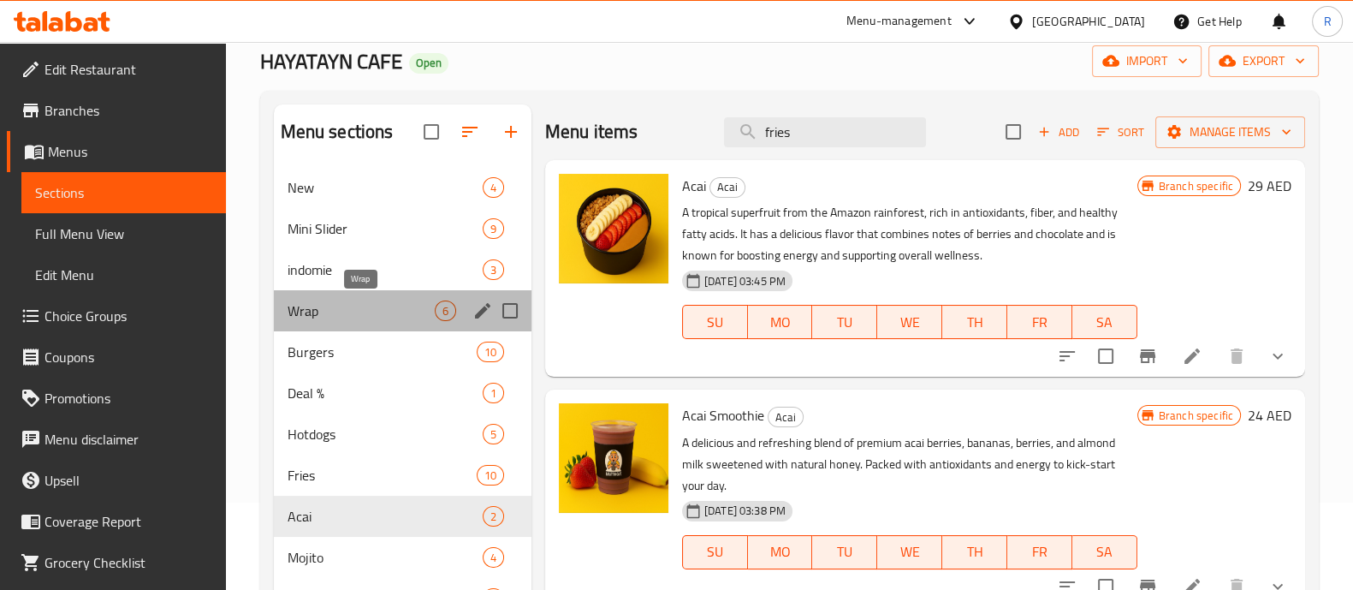
click at [338, 306] on span "Wrap" at bounding box center [361, 310] width 147 height 21
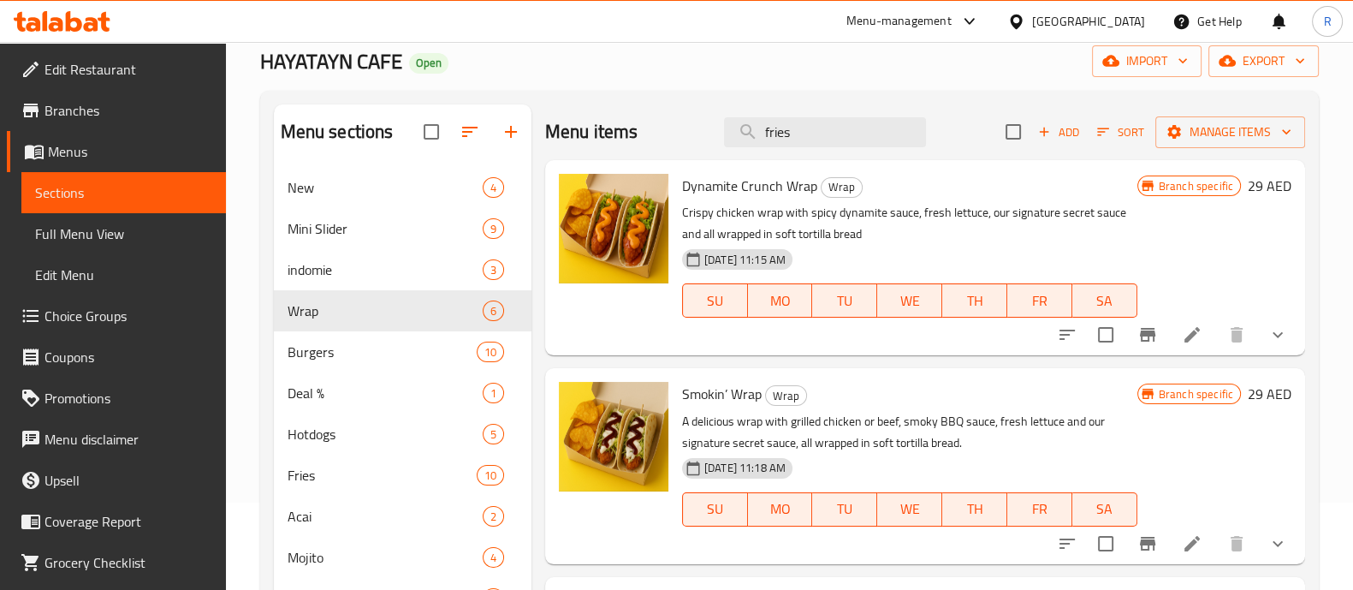
click at [769, 179] on span "Dynamite Crunch Wrap" at bounding box center [749, 186] width 135 height 26
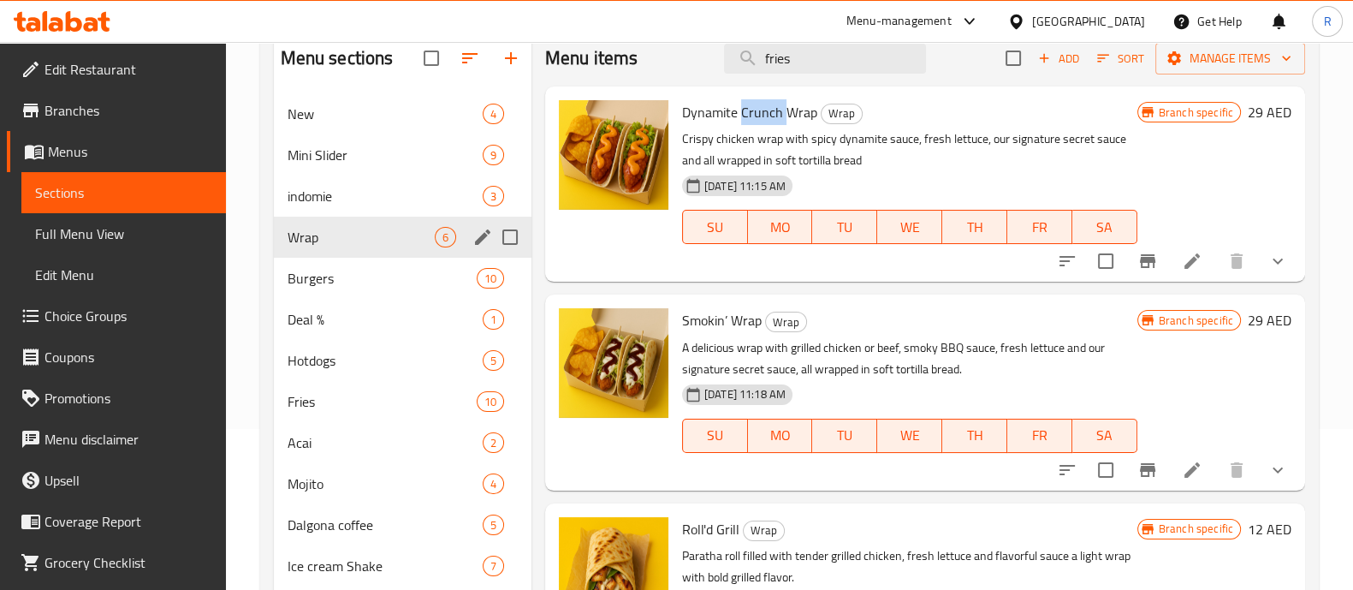
scroll to position [194, 0]
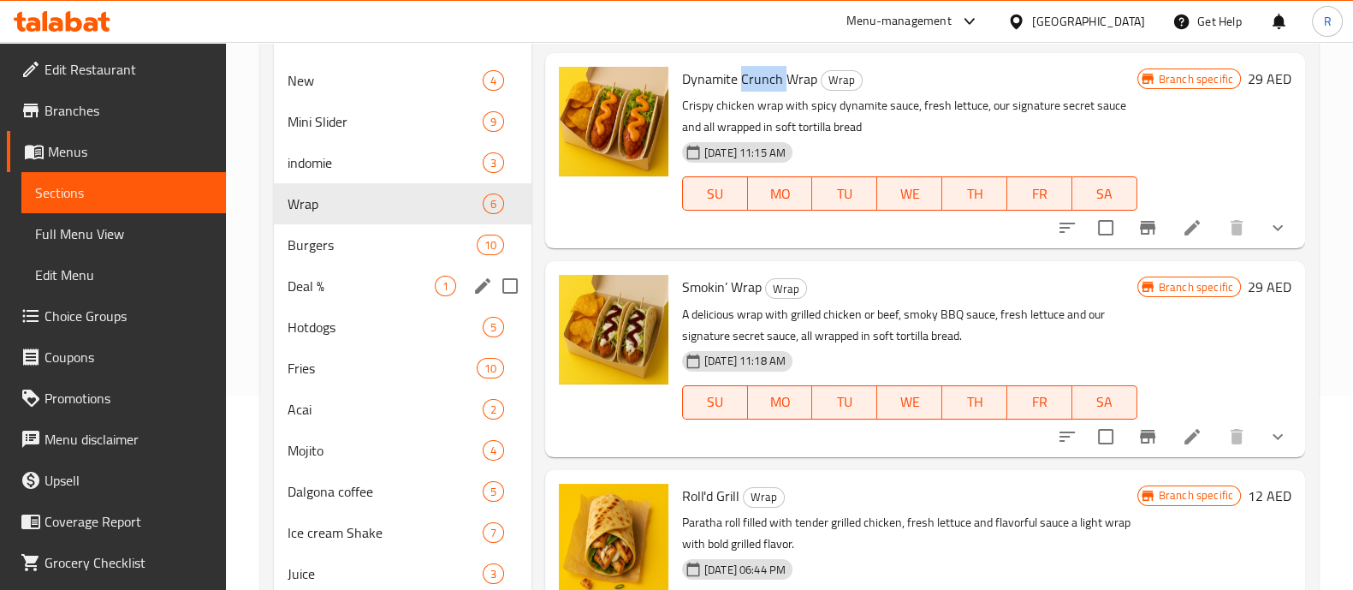
click at [374, 294] on span "Deal %" at bounding box center [361, 286] width 147 height 21
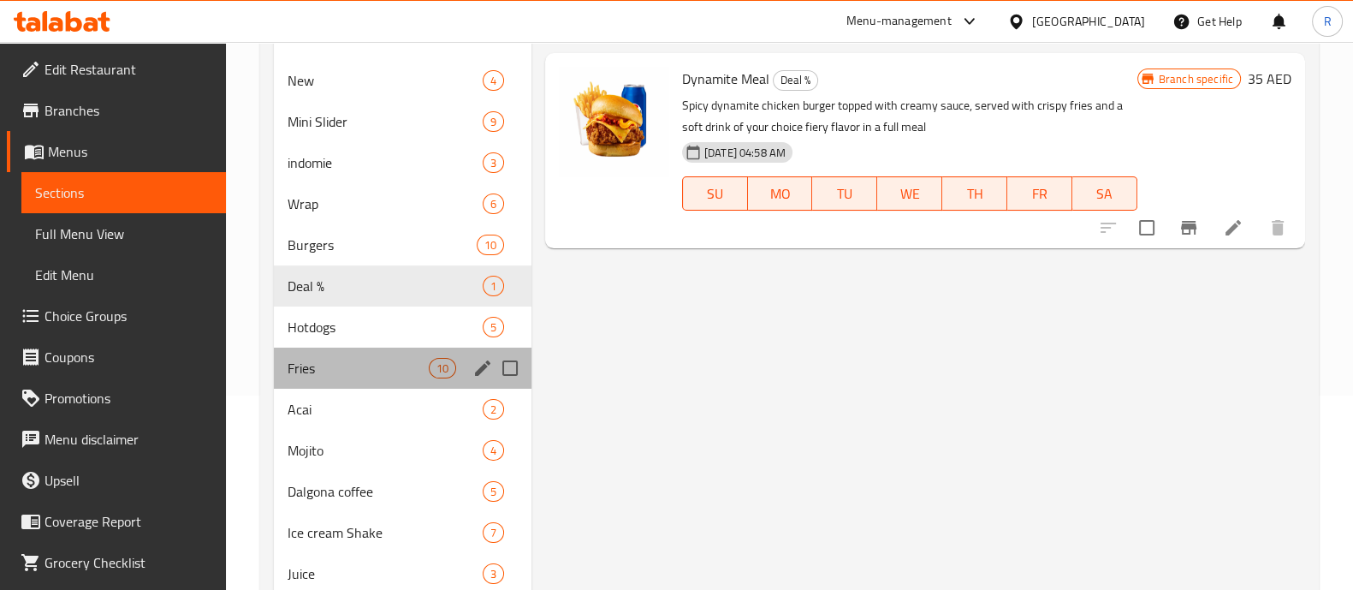
click at [359, 356] on div "Fries 10" at bounding box center [403, 368] width 258 height 41
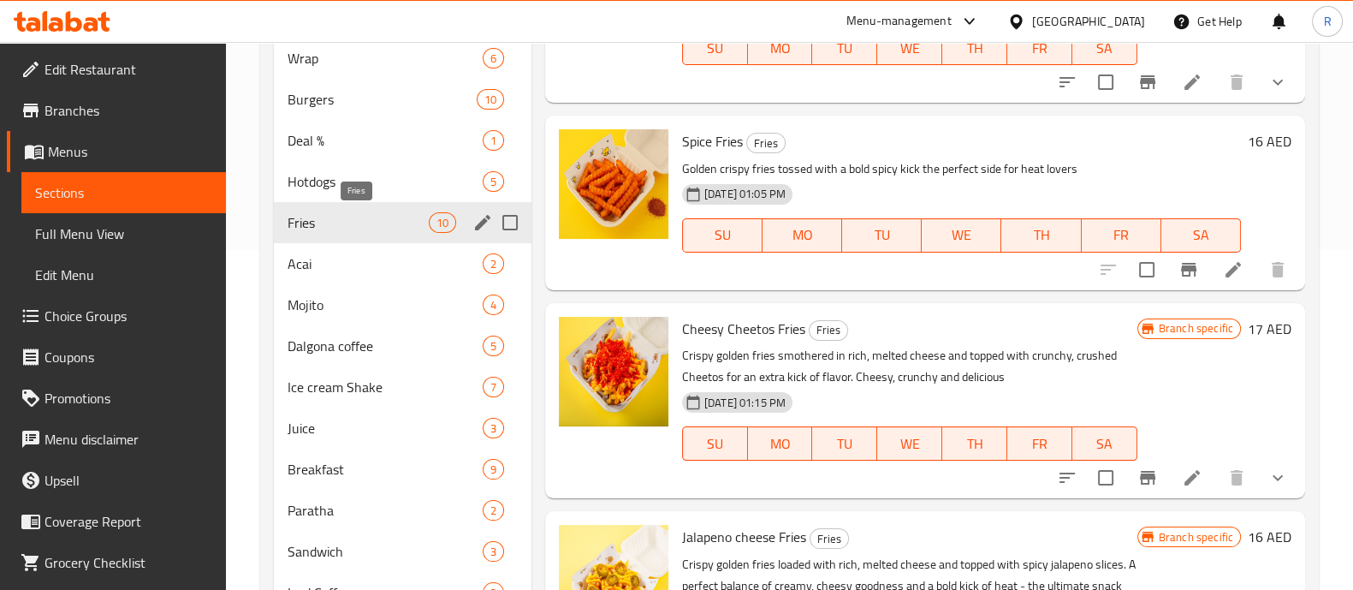
scroll to position [515, 0]
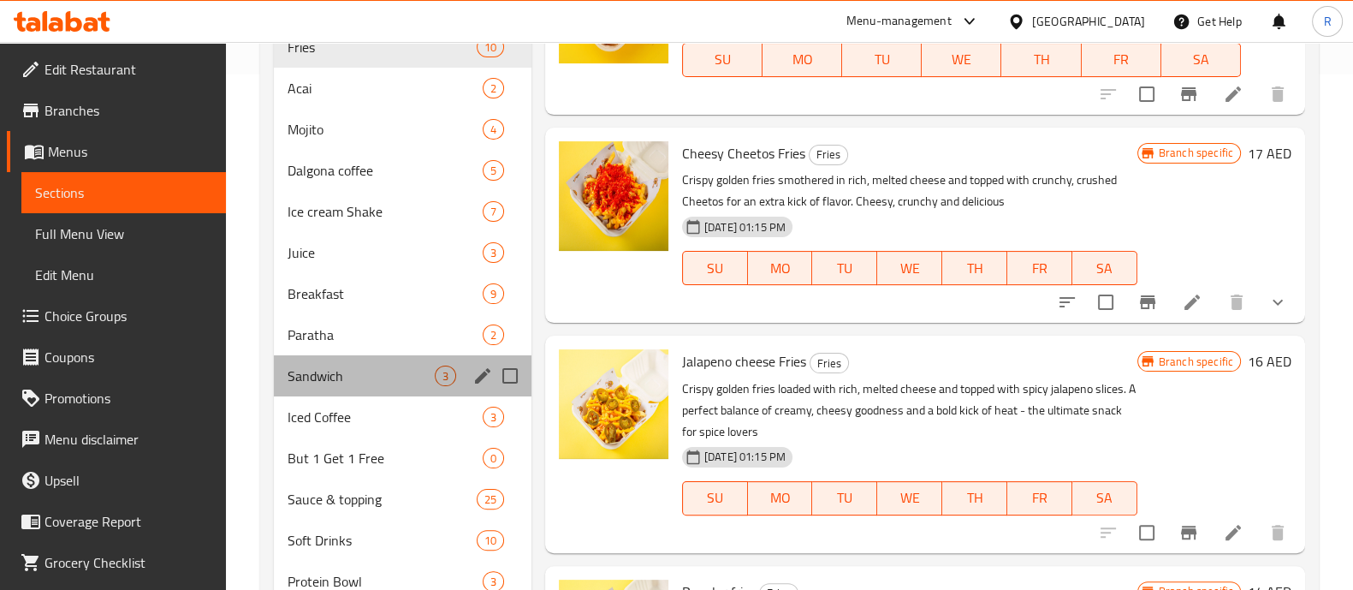
click at [359, 356] on div "Sandwich 3" at bounding box center [403, 375] width 258 height 41
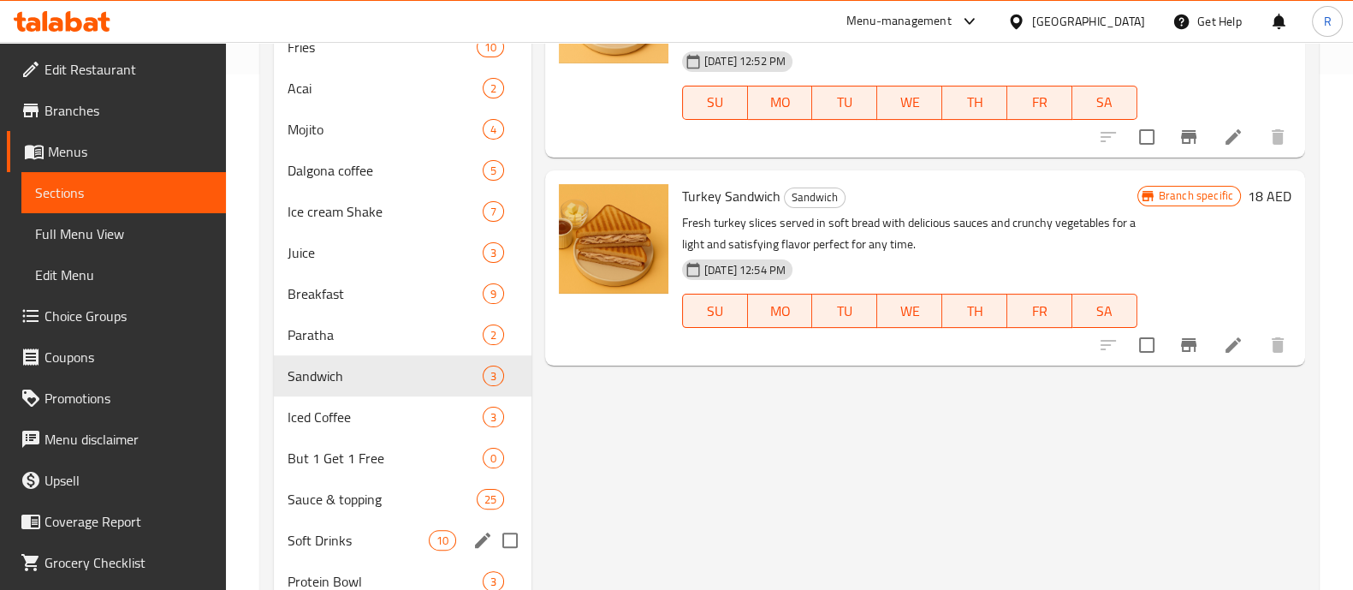
click at [339, 556] on div "Soft Drinks 10" at bounding box center [403, 540] width 258 height 41
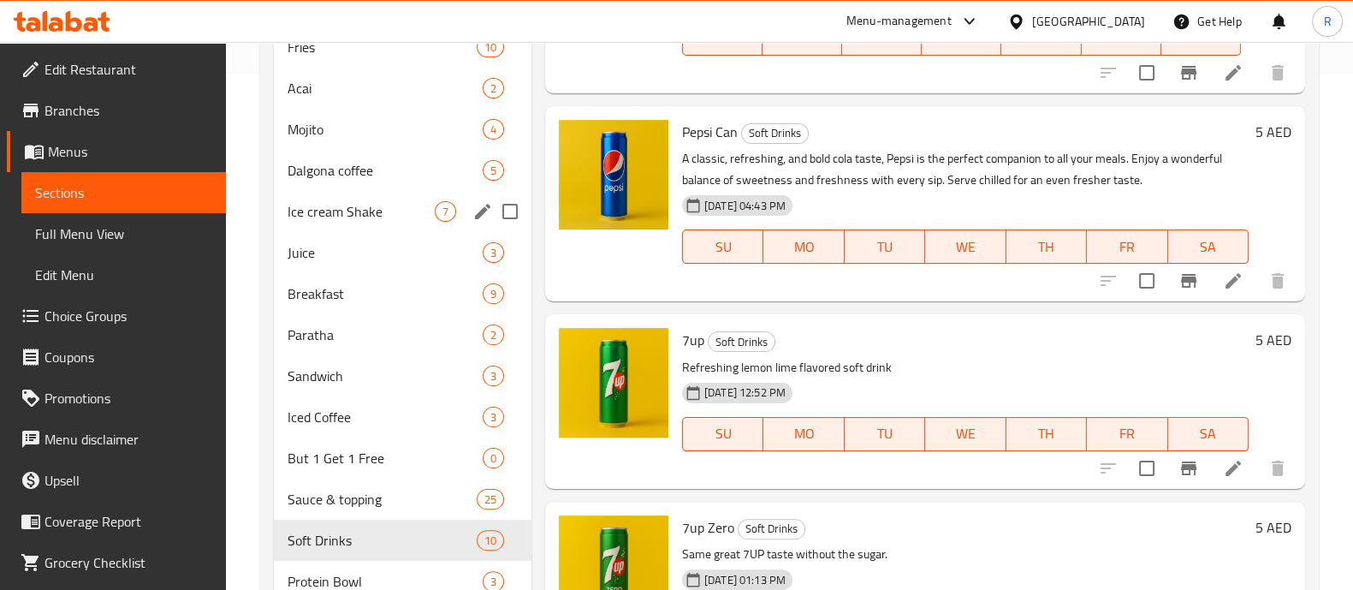
click at [378, 193] on div "Ice cream Shake 7" at bounding box center [403, 211] width 258 height 41
